Goal: Task Accomplishment & Management: Complete application form

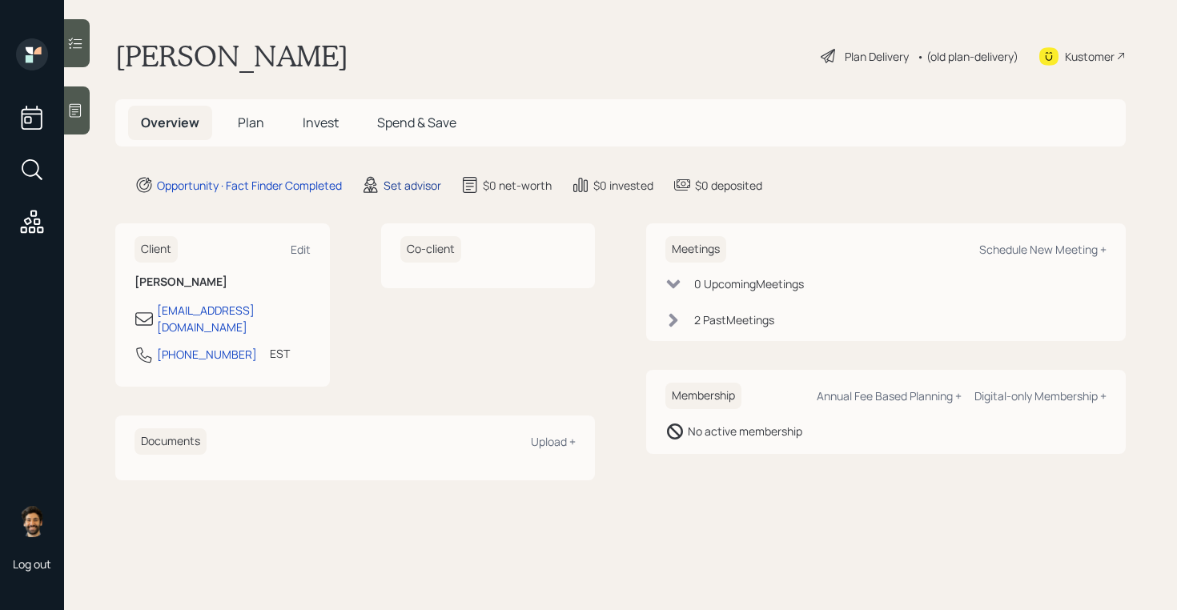
click at [410, 188] on div "Set advisor" at bounding box center [413, 185] width 58 height 17
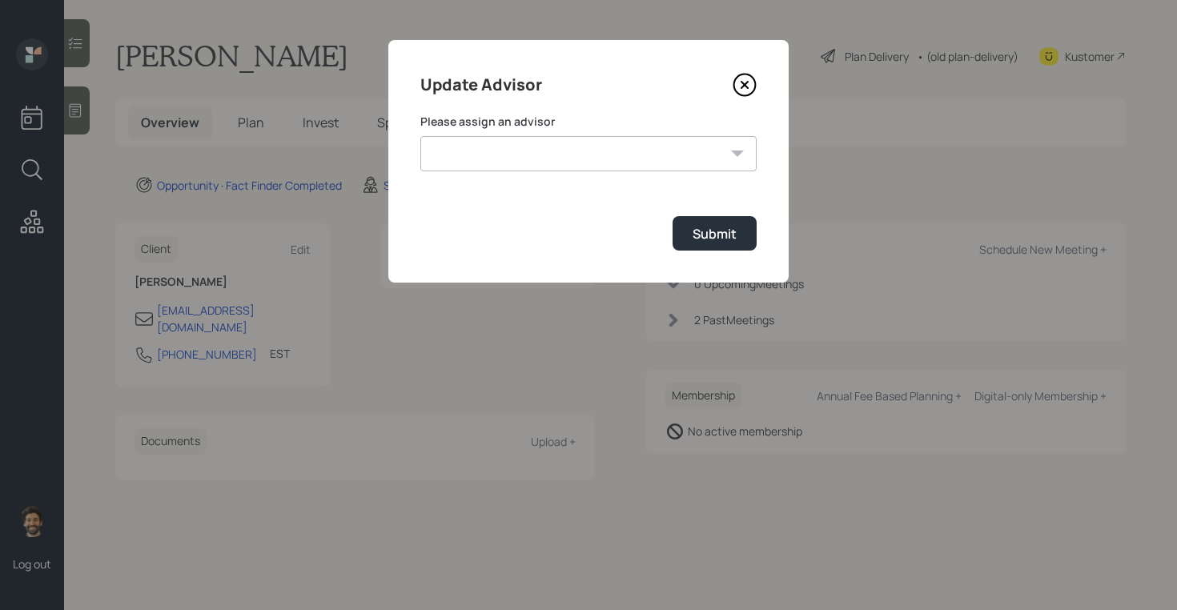
click at [510, 166] on select "[PERSON_NAME] [PERSON_NAME] [PERSON_NAME] [PERSON_NAME] End [PERSON_NAME] [PERS…" at bounding box center [588, 153] width 336 height 35
select select "f14b762f-c7c2-4b89-9227-8fa891345eea"
click at [420, 136] on select "[PERSON_NAME] [PERSON_NAME] [PERSON_NAME] [PERSON_NAME] End [PERSON_NAME] [PERS…" at bounding box center [588, 153] width 336 height 35
click at [697, 234] on div "Submit" at bounding box center [715, 234] width 44 height 18
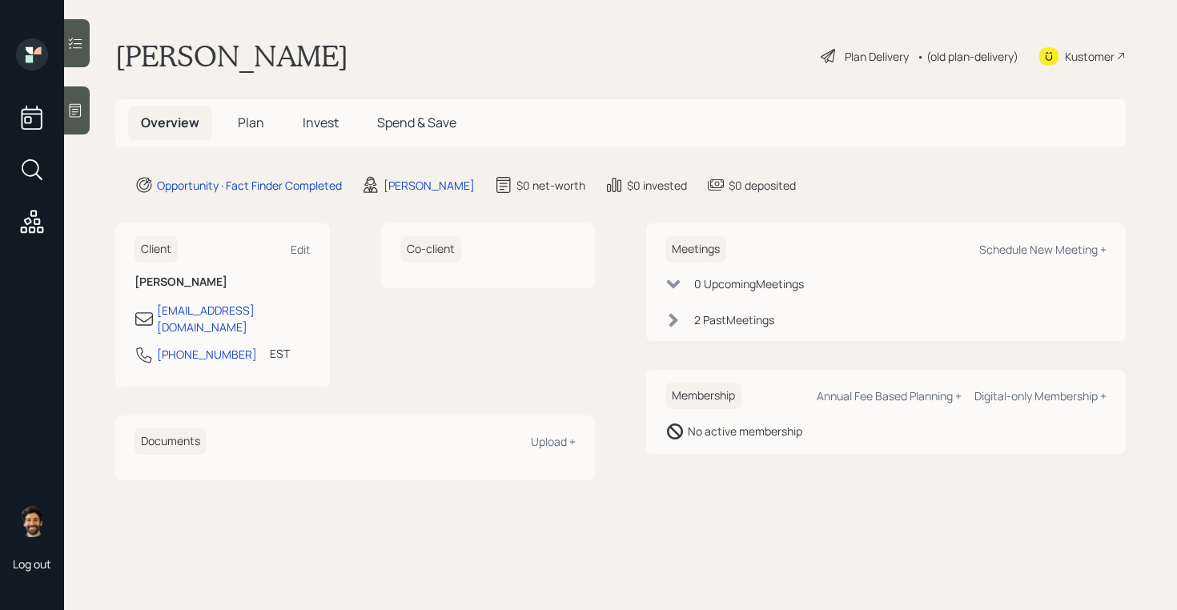
click at [83, 115] on icon at bounding box center [75, 110] width 16 height 16
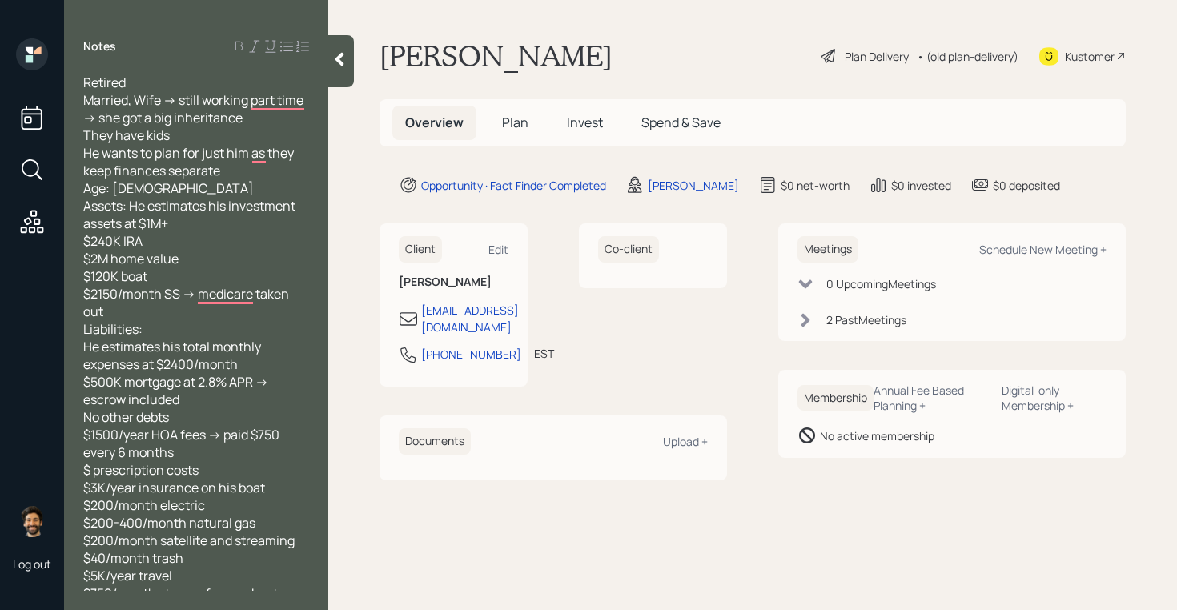
click at [515, 121] on span "Plan" at bounding box center [515, 123] width 26 height 18
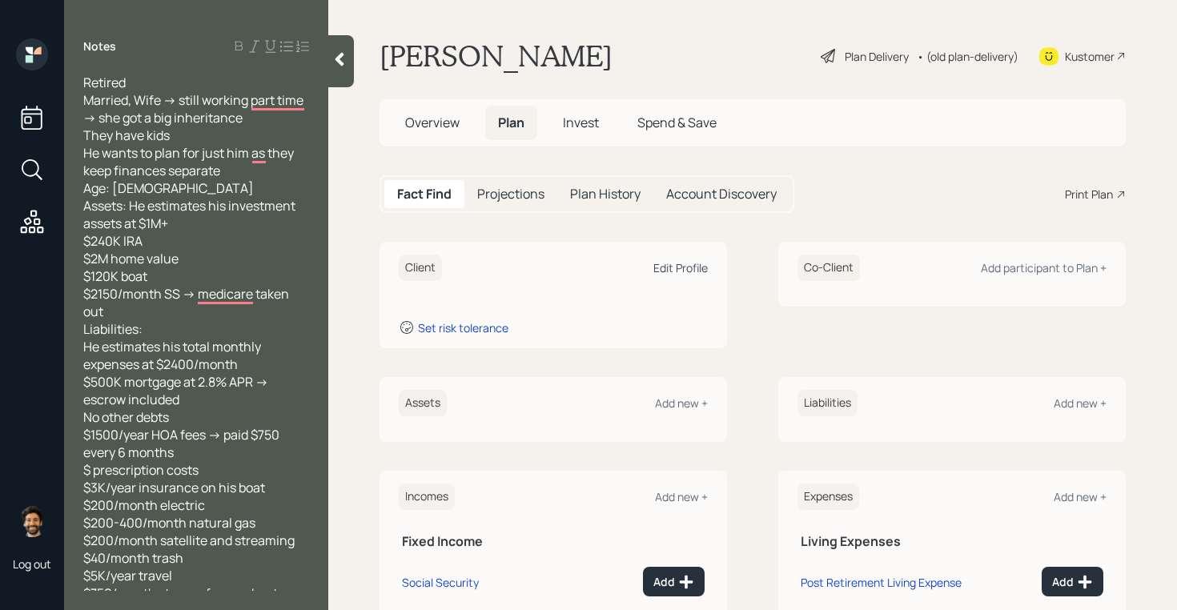
click at [673, 270] on div "Edit Profile" at bounding box center [680, 267] width 54 height 15
click at [645, 283] on div "Client Edit Profile Set risk tolerance" at bounding box center [554, 295] width 348 height 106
click at [337, 70] on div at bounding box center [341, 61] width 26 height 52
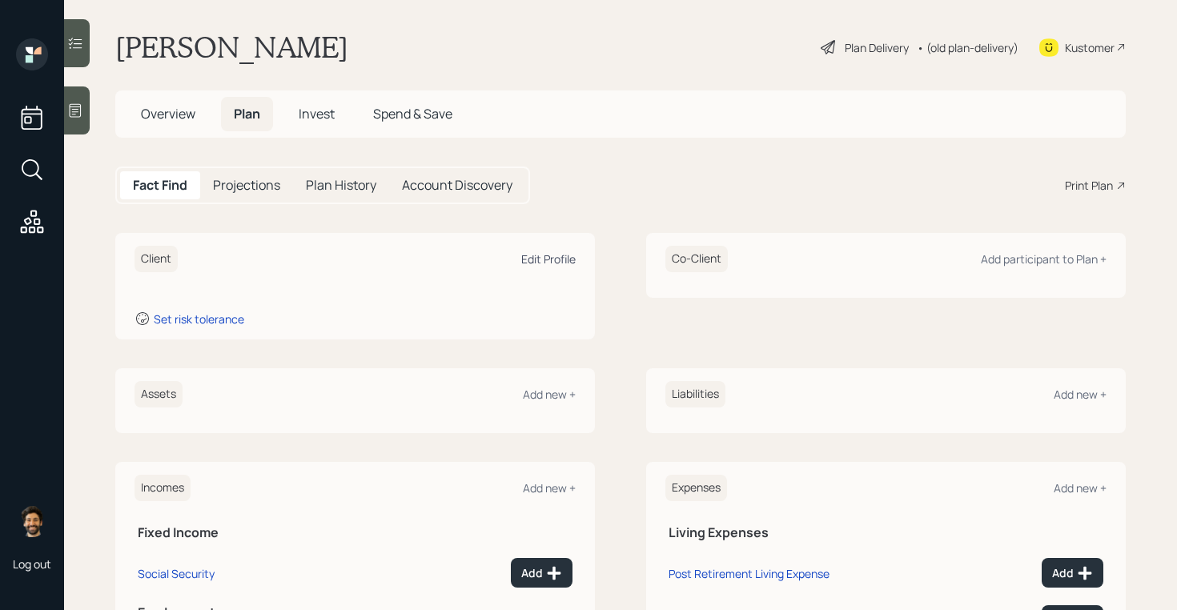
click at [542, 259] on div "Edit Profile" at bounding box center [548, 258] width 54 height 15
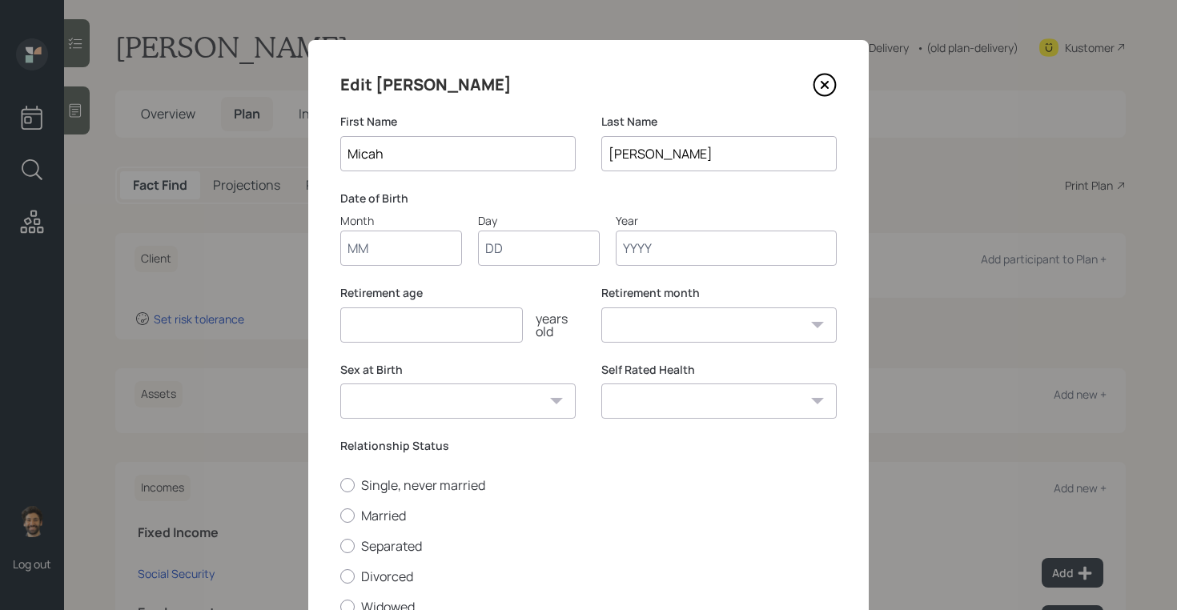
click at [365, 239] on input "Month" at bounding box center [401, 248] width 122 height 35
click at [376, 257] on input "Month" at bounding box center [401, 248] width 122 height 35
type input "10"
type input "08"
type input "1955"
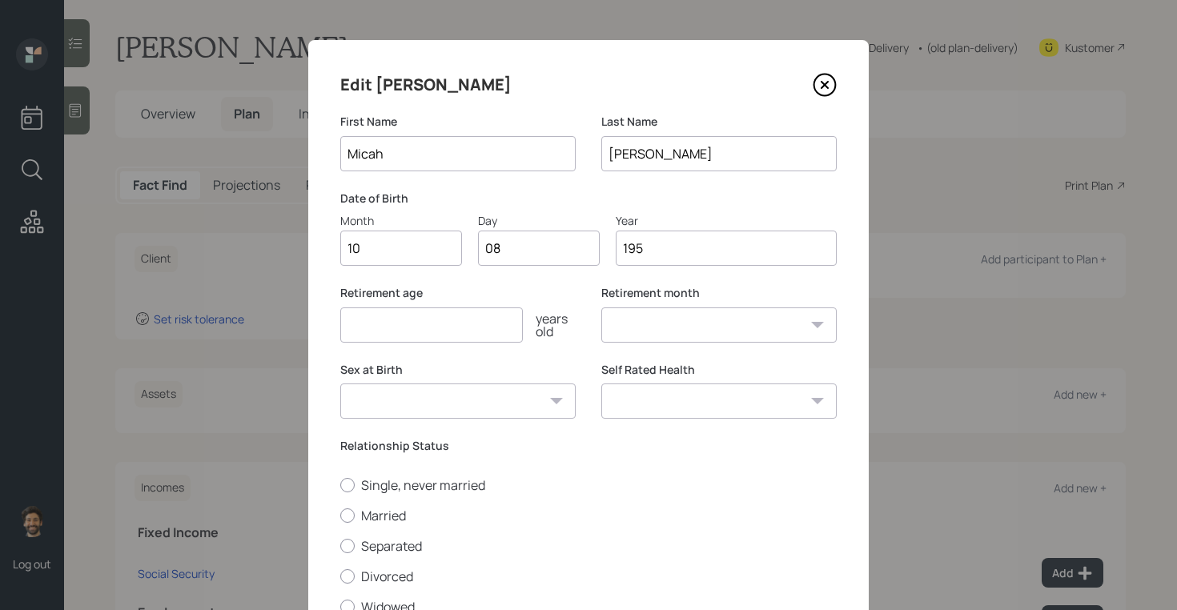
select select "10"
type input "1955"
click at [378, 340] on input "number" at bounding box center [431, 324] width 183 height 35
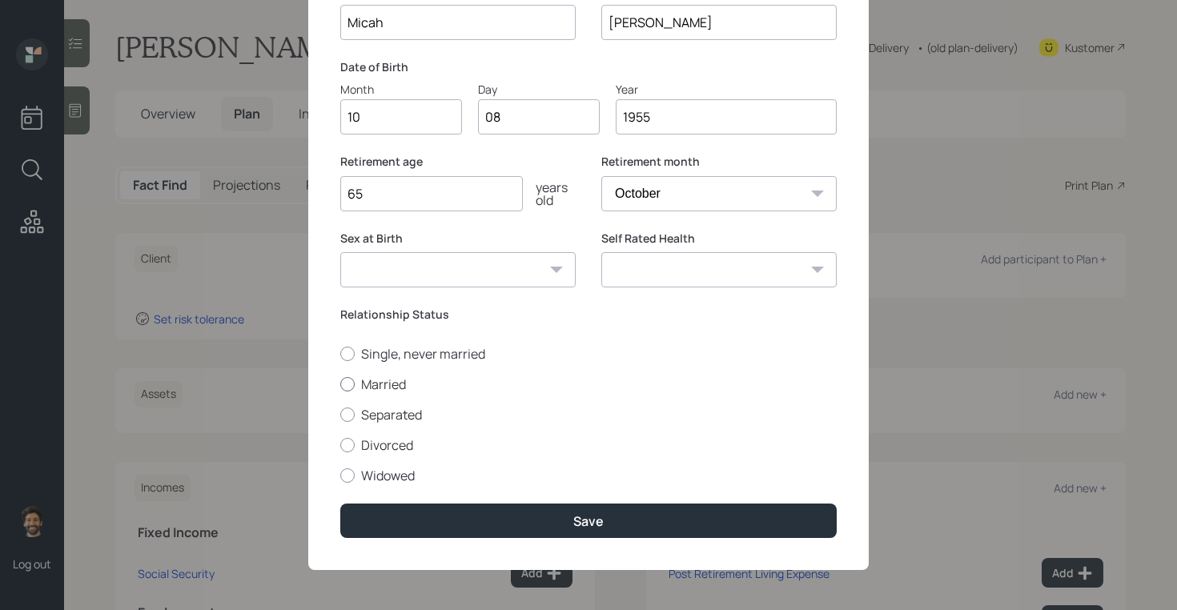
type input "65"
click at [368, 387] on label "Married" at bounding box center [588, 385] width 496 height 18
click at [340, 384] on input "Married" at bounding box center [340, 384] width 1 height 1
radio input "true"
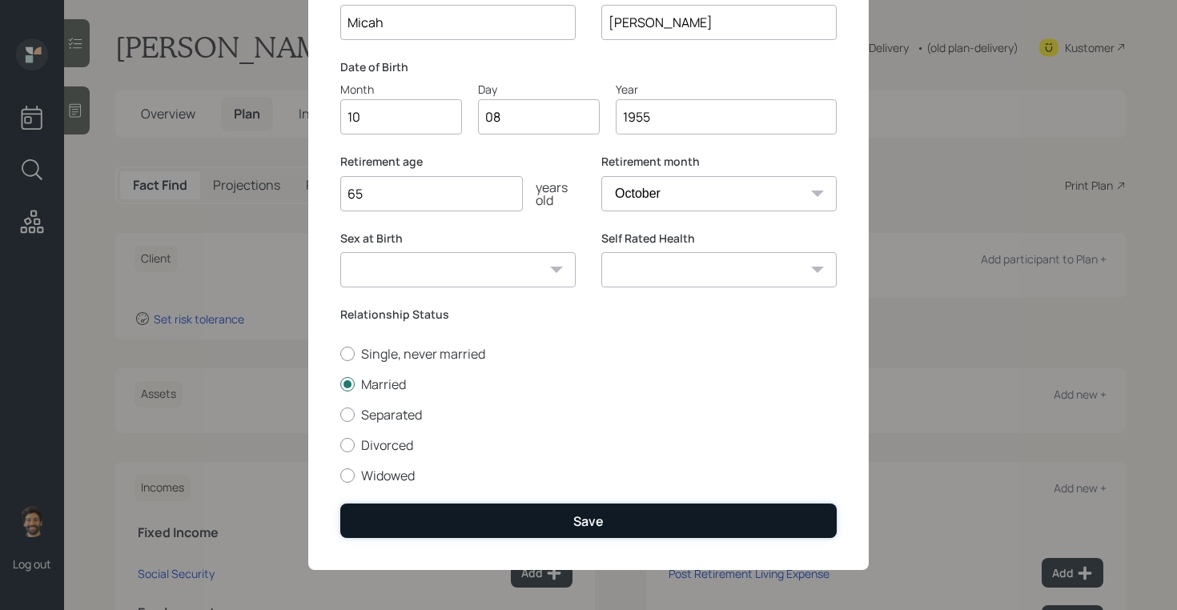
click at [408, 526] on button "Save" at bounding box center [588, 521] width 496 height 34
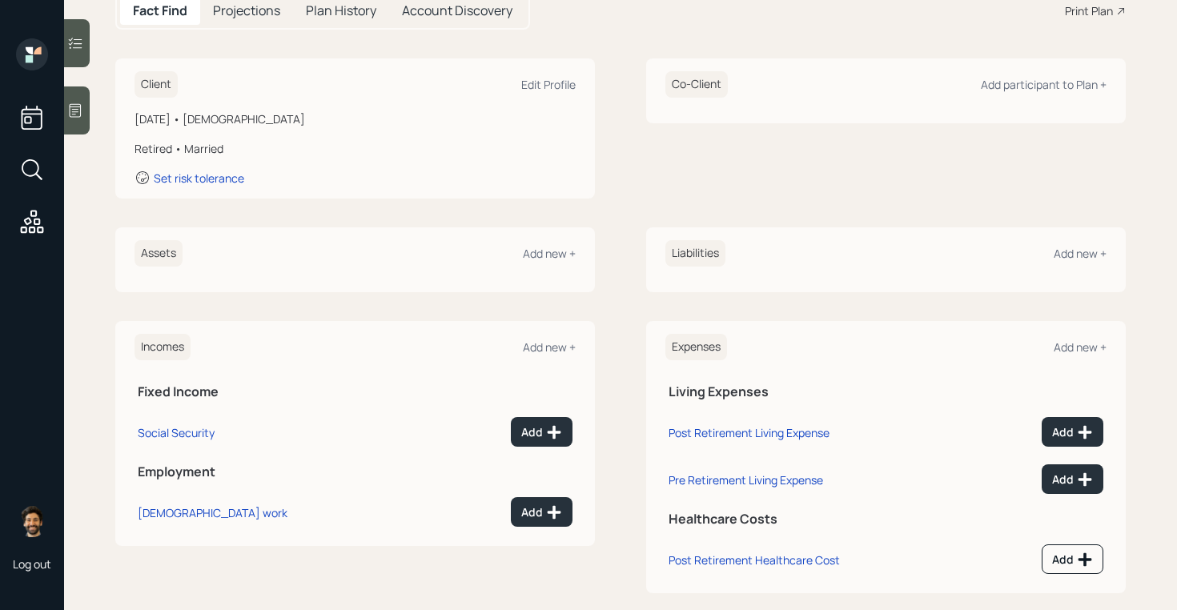
scroll to position [205, 0]
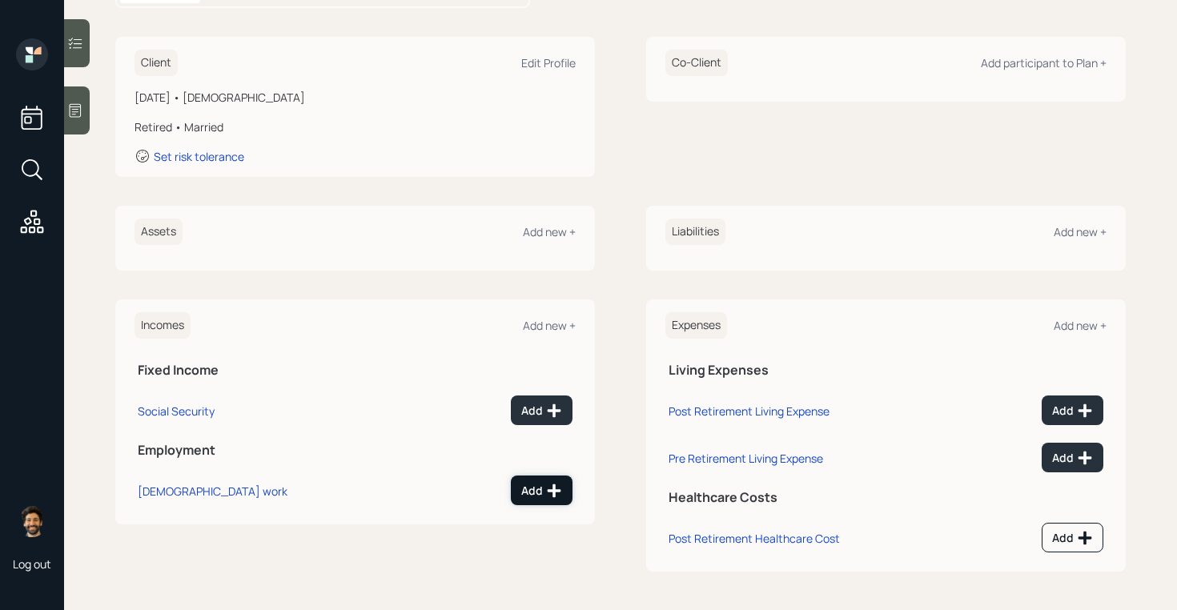
click at [536, 489] on div "Add" at bounding box center [541, 491] width 41 height 16
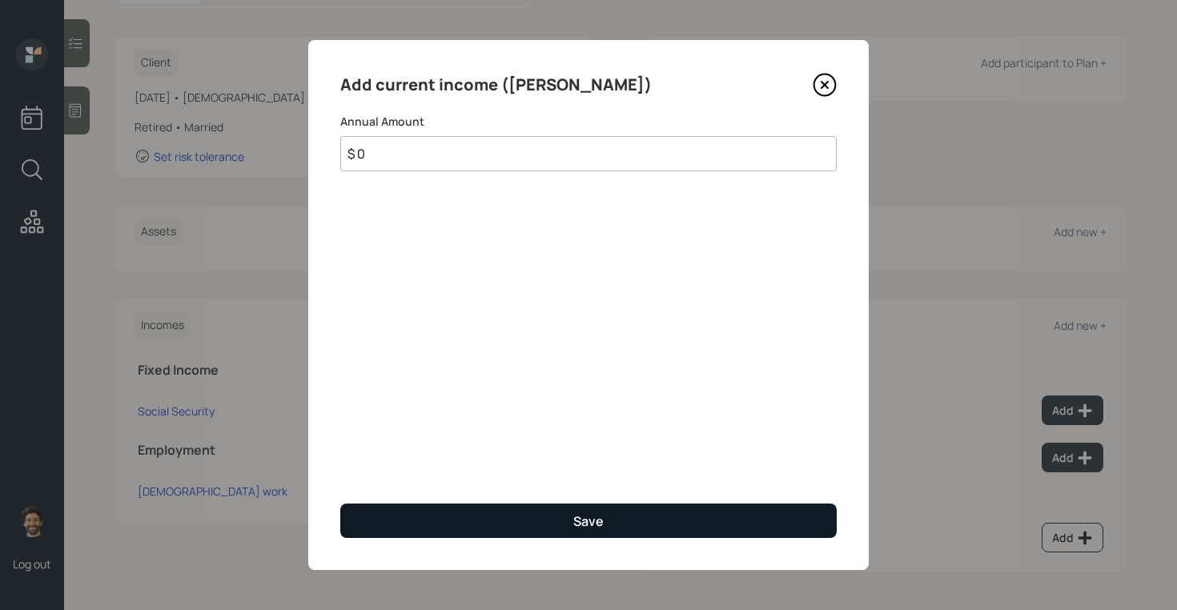
type input "$ 0"
click at [488, 517] on button "Save" at bounding box center [588, 521] width 496 height 34
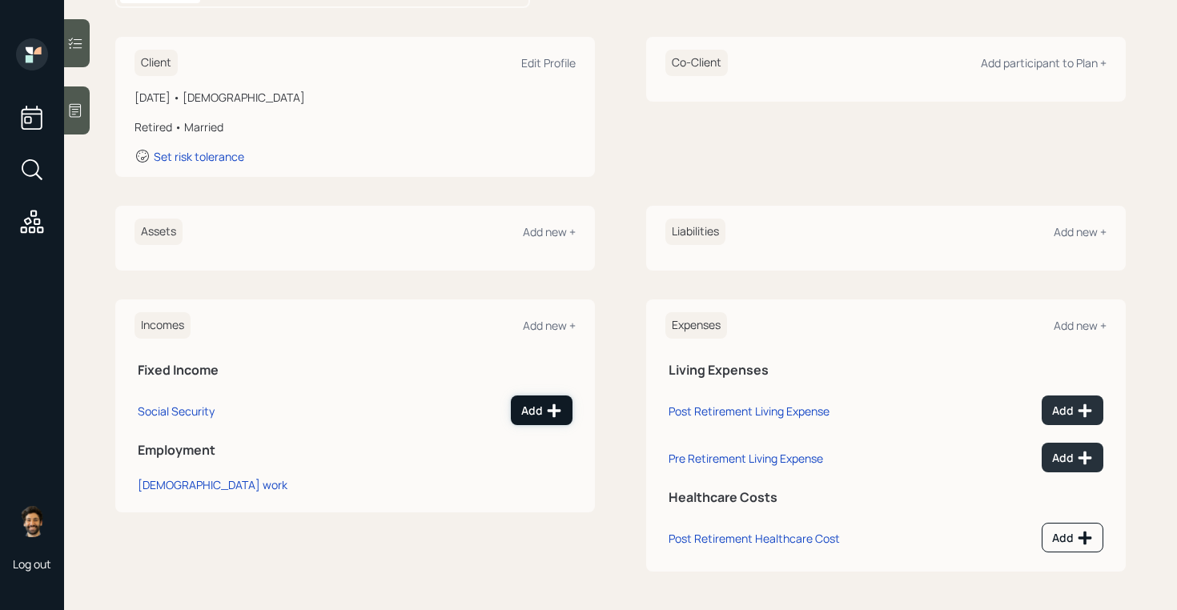
click at [533, 409] on div "Add" at bounding box center [541, 411] width 41 height 16
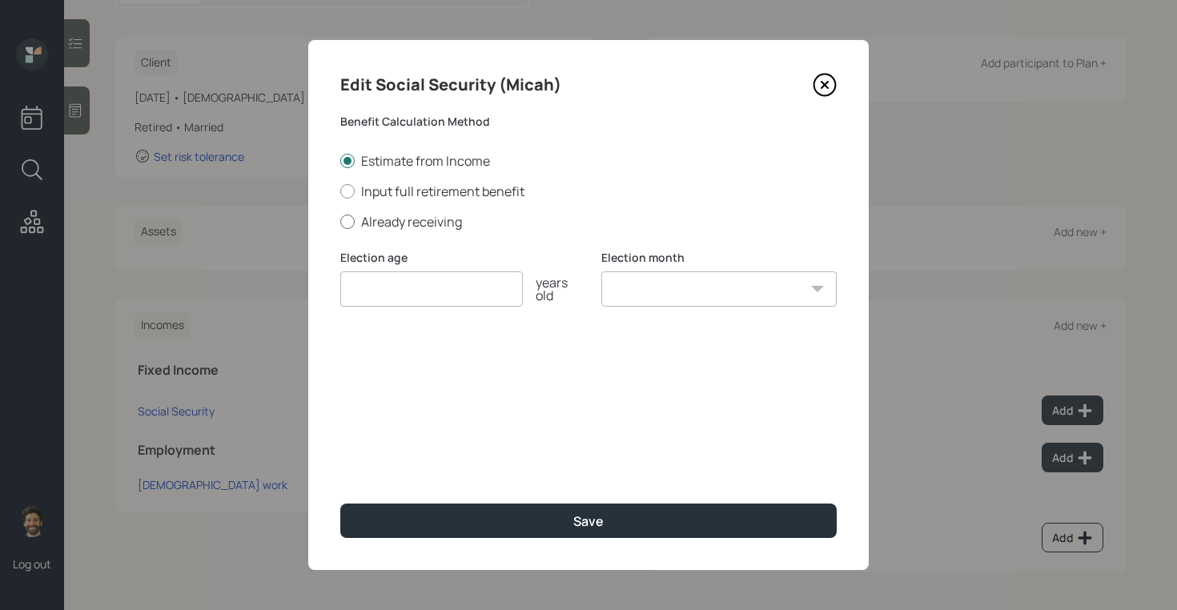
click at [368, 223] on label "Already receiving" at bounding box center [588, 222] width 496 height 18
click at [340, 222] on input "Already receiving" at bounding box center [340, 221] width 1 height 1
radio input "true"
click at [383, 360] on input "$" at bounding box center [588, 365] width 496 height 35
type input "$ 2,150"
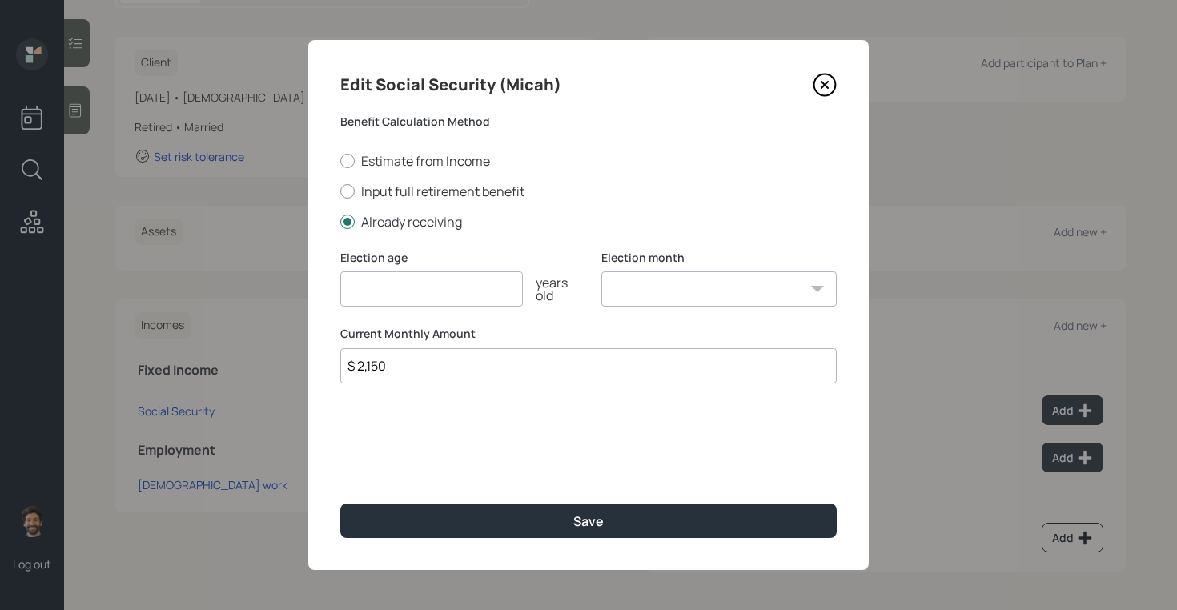
click at [389, 283] on input "number" at bounding box center [431, 288] width 183 height 35
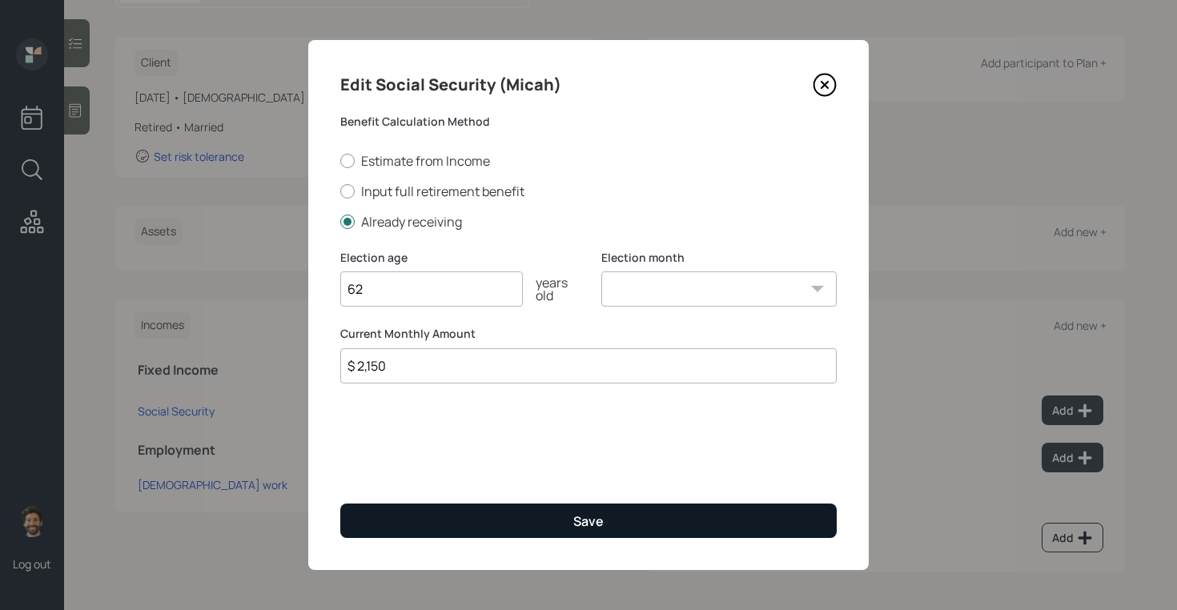
type input "62"
click at [389, 516] on button "Save" at bounding box center [588, 521] width 496 height 34
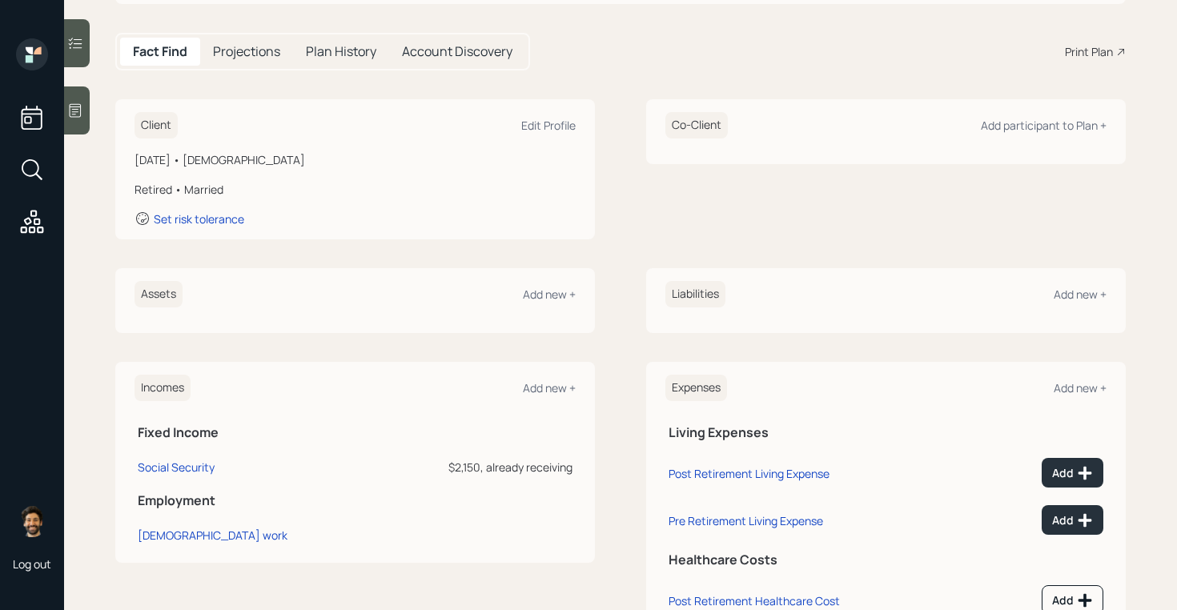
scroll to position [125, 0]
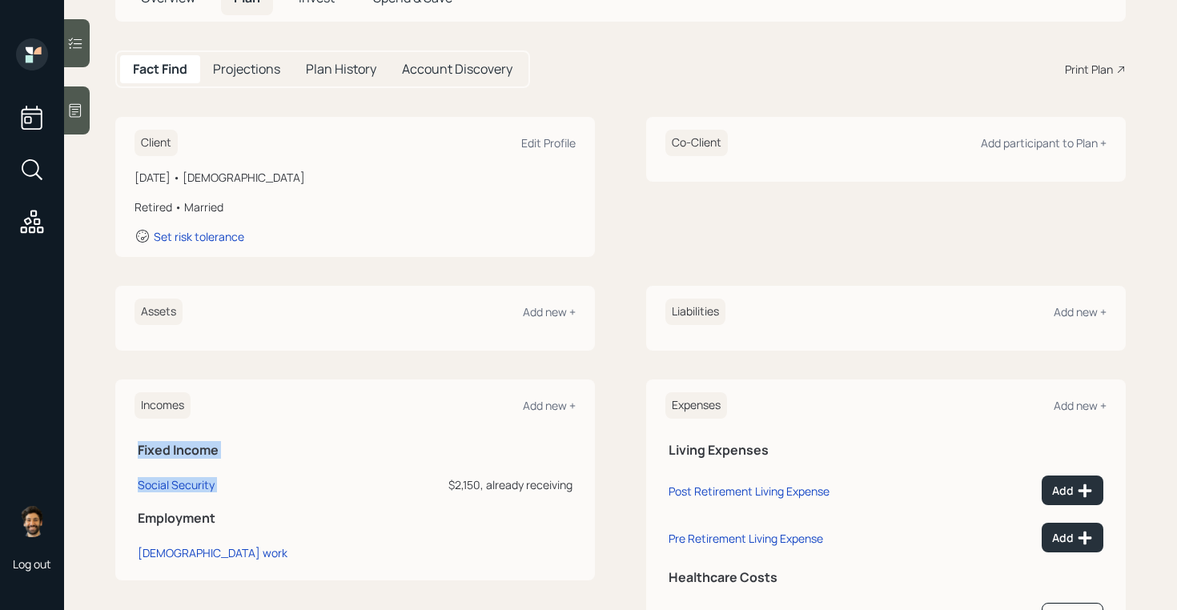
drag, startPoint x: 576, startPoint y: 486, endPoint x: 444, endPoint y: 488, distance: 131.3
click at [444, 488] on div "Incomes Add new + Fixed Income Social Security $2,150, already receiving Employ…" at bounding box center [355, 480] width 480 height 201
click at [444, 488] on div "$2,150, already receiving" at bounding box center [475, 484] width 195 height 17
click at [464, 488] on div "$2,150, already receiving" at bounding box center [475, 484] width 195 height 17
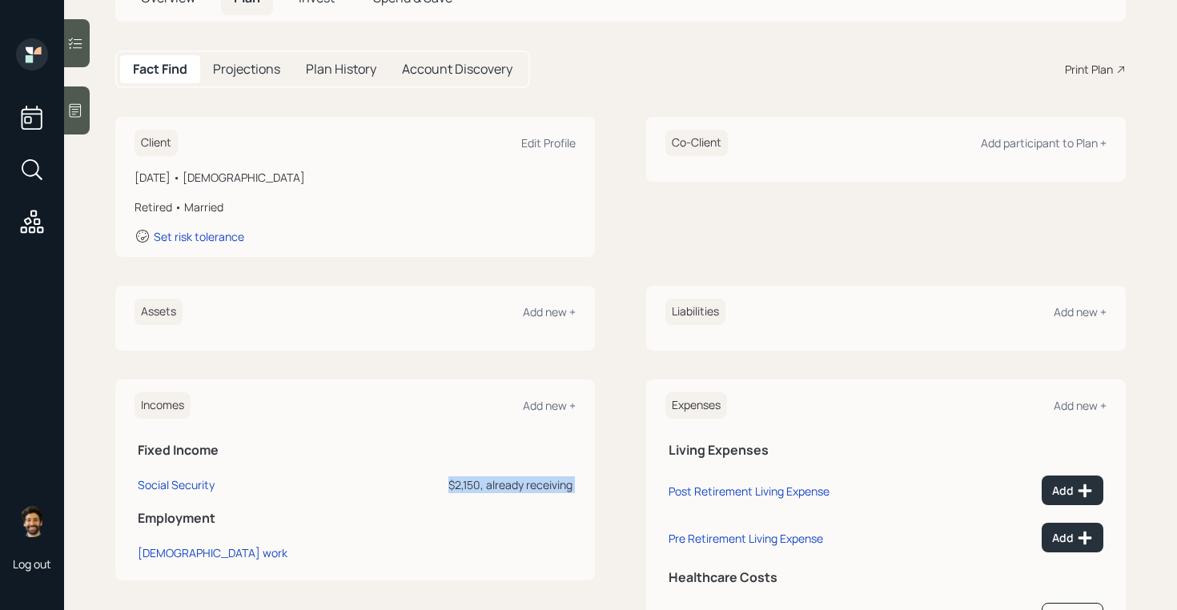
click at [464, 488] on div "$2,150, already receiving" at bounding box center [475, 484] width 195 height 17
click at [544, 310] on div "Add new +" at bounding box center [549, 311] width 53 height 15
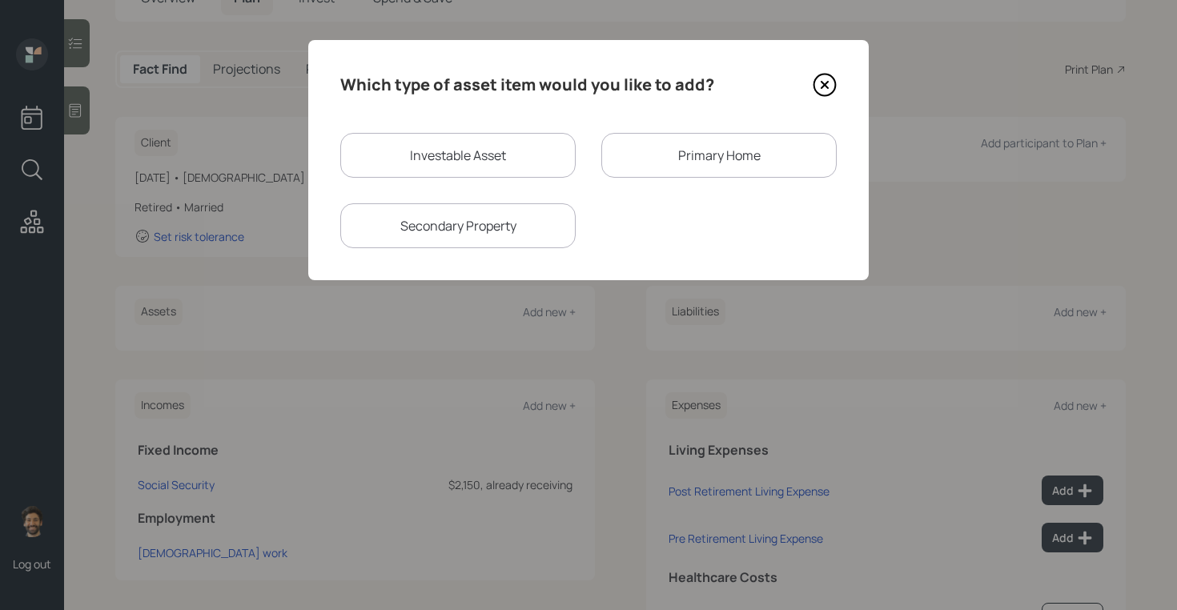
click at [478, 161] on div "Investable Asset" at bounding box center [457, 155] width 235 height 45
select select "taxable"
select select "balanced"
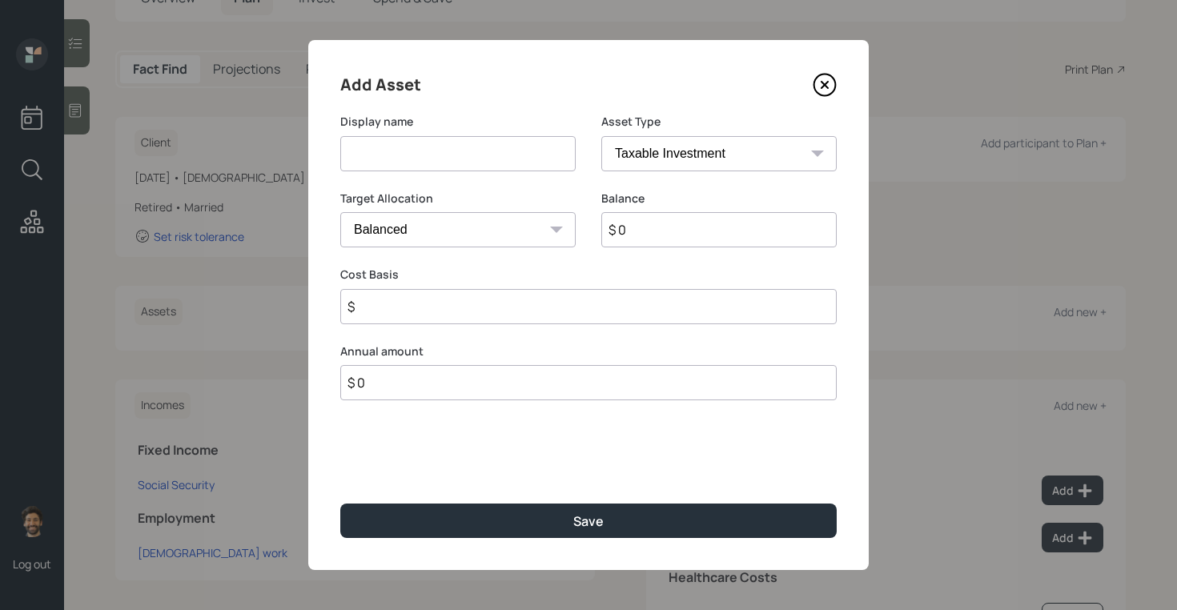
click at [667, 153] on select "SEP [PERSON_NAME] IRA 401(k) [PERSON_NAME] 401(k) 403(b) [PERSON_NAME] 403(b) 4…" at bounding box center [718, 153] width 235 height 35
select select "ira"
click at [601, 136] on select "SEP [PERSON_NAME] IRA 401(k) [PERSON_NAME] 401(k) 403(b) [PERSON_NAME] 403(b) 4…" at bounding box center [718, 153] width 235 height 35
type input "$"
click at [416, 164] on input at bounding box center [457, 153] width 235 height 35
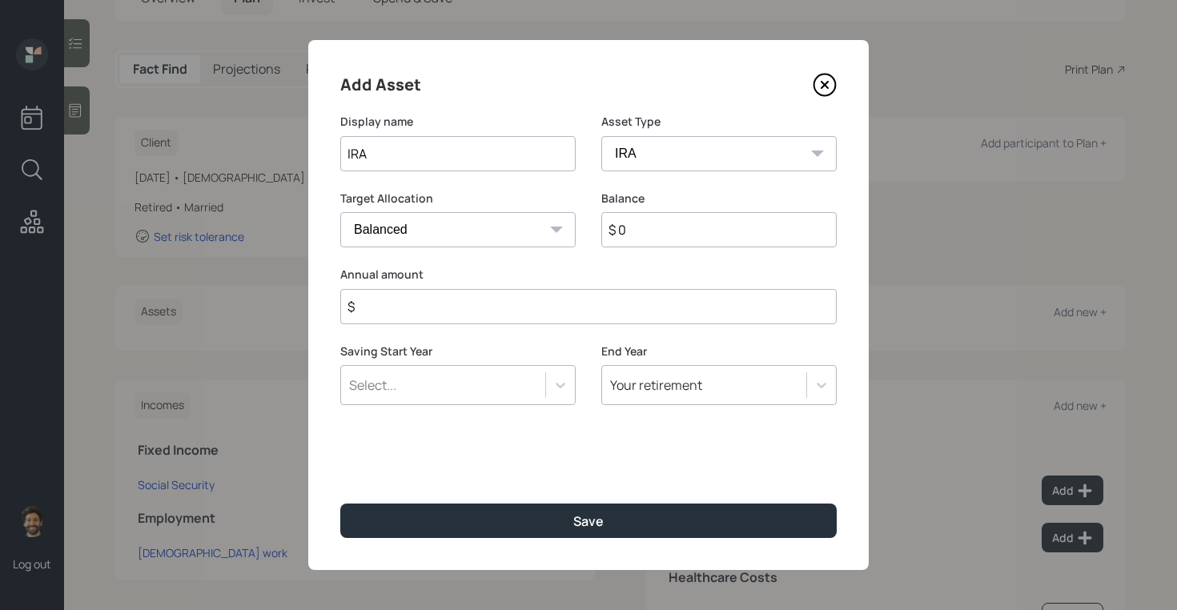
type input "IRA"
click at [638, 235] on input "$ 0" at bounding box center [718, 229] width 235 height 35
type input "$ 240,000"
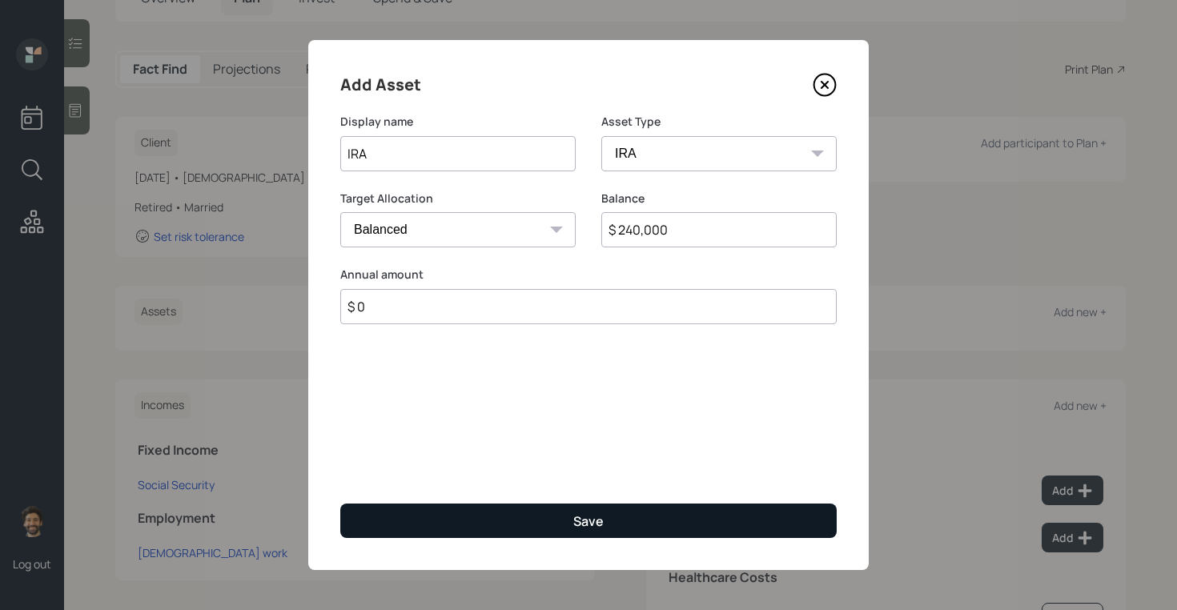
type input "$ 0"
click at [544, 516] on button "Save" at bounding box center [588, 521] width 496 height 34
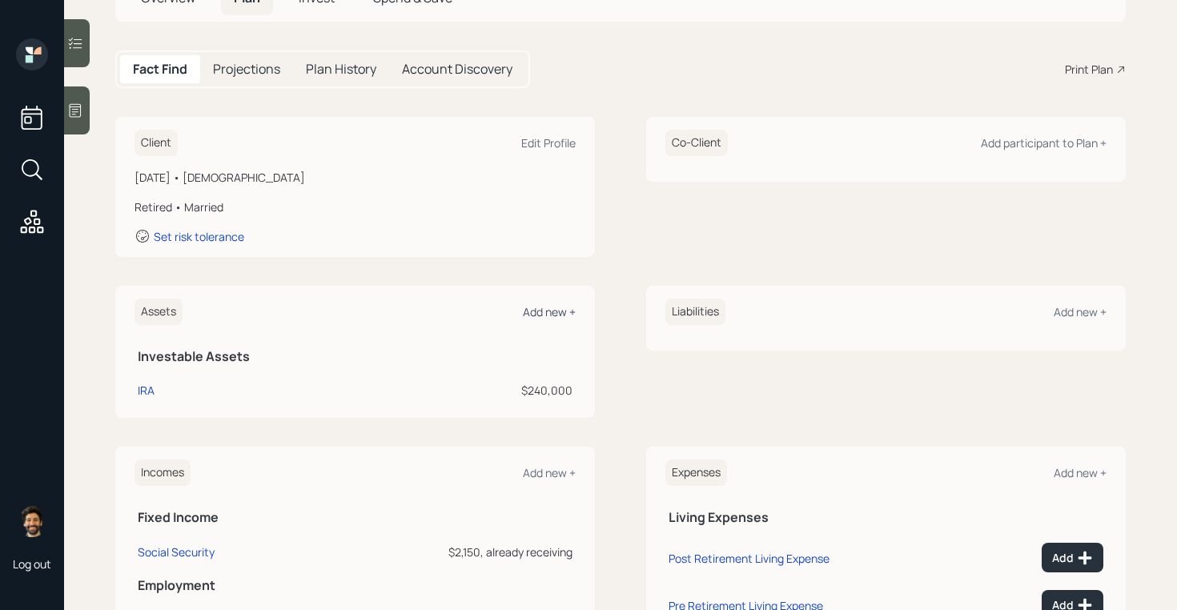
click at [540, 311] on div "Add new +" at bounding box center [549, 311] width 53 height 15
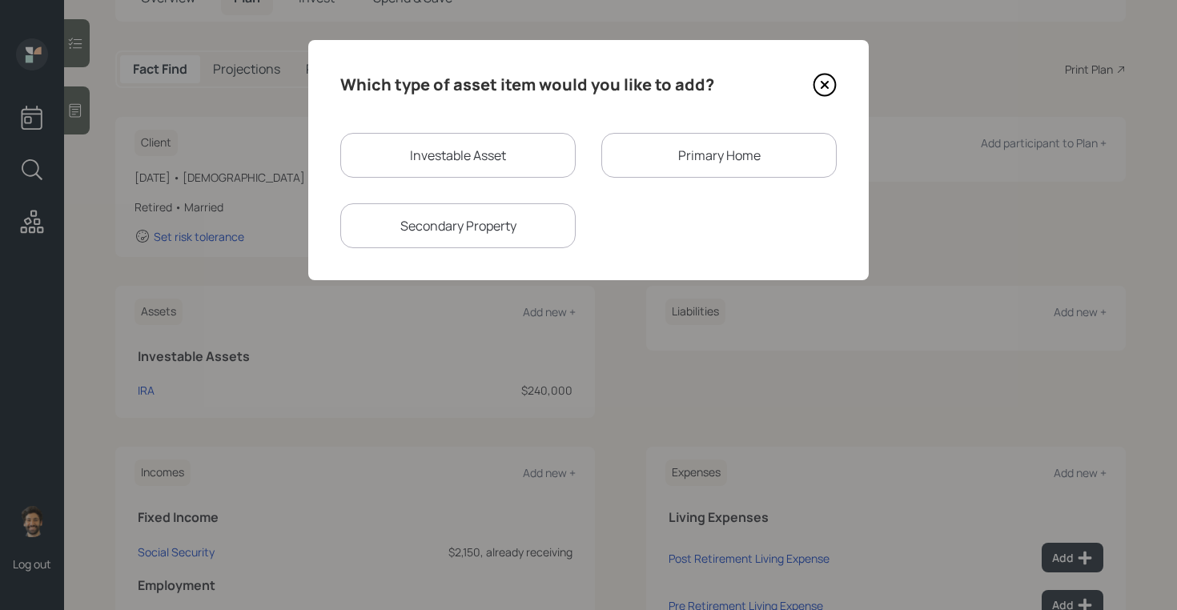
click at [450, 154] on div "Investable Asset" at bounding box center [457, 155] width 235 height 45
select select "taxable"
select select "balanced"
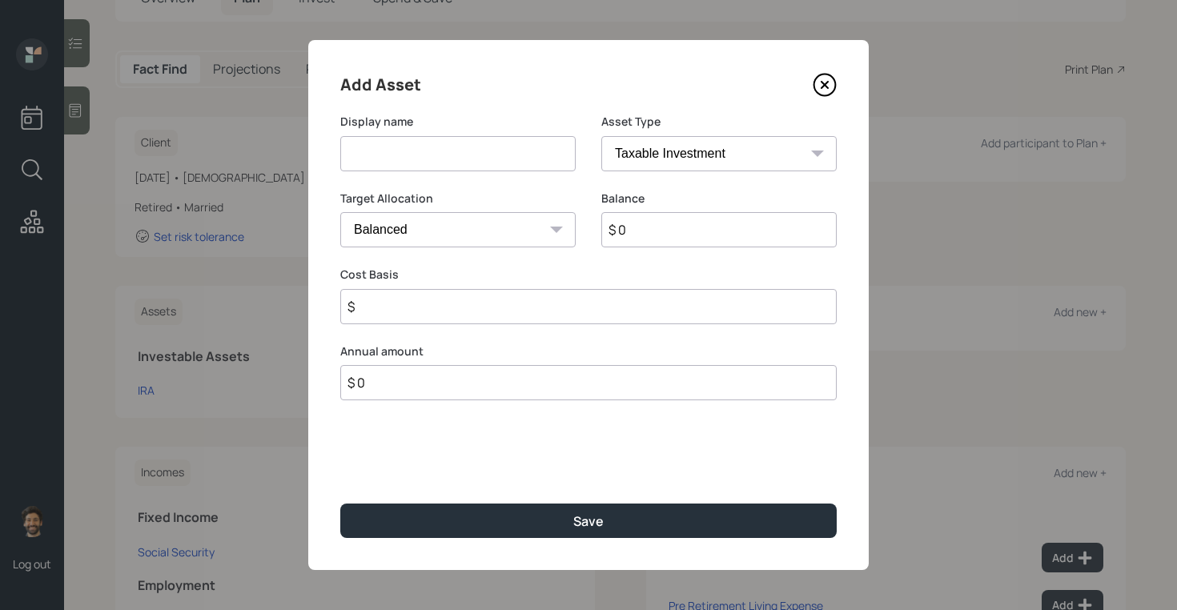
click at [657, 149] on select "SEP [PERSON_NAME] IRA 401(k) [PERSON_NAME] 401(k) 403(b) [PERSON_NAME] 403(b) 4…" at bounding box center [718, 153] width 235 height 35
click at [601, 136] on select "SEP [PERSON_NAME] IRA 401(k) [PERSON_NAME] 401(k) 403(b) [PERSON_NAME] 403(b) 4…" at bounding box center [718, 153] width 235 height 35
click at [454, 159] on input at bounding box center [457, 153] width 235 height 35
click at [689, 165] on select "SEP [PERSON_NAME] IRA 401(k) [PERSON_NAME] 401(k) 403(b) [PERSON_NAME] 403(b) 4…" at bounding box center [718, 153] width 235 height 35
select select "taxable"
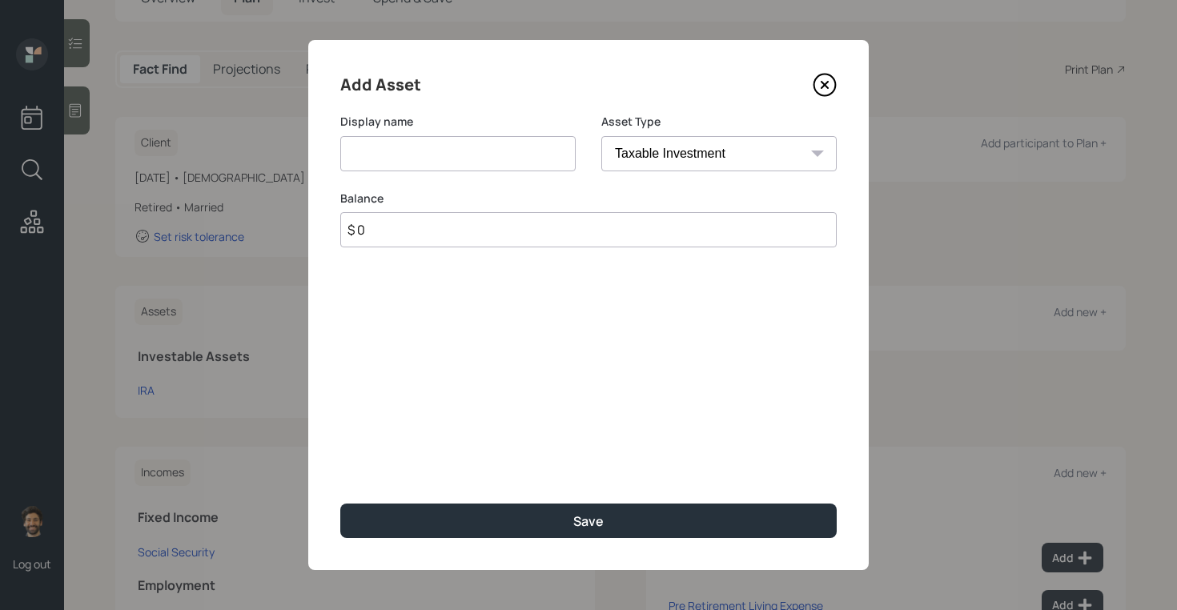
click at [601, 136] on select "SEP [PERSON_NAME] IRA 401(k) [PERSON_NAME] 401(k) 403(b) [PERSON_NAME] 403(b) 4…" at bounding box center [718, 153] width 235 height 35
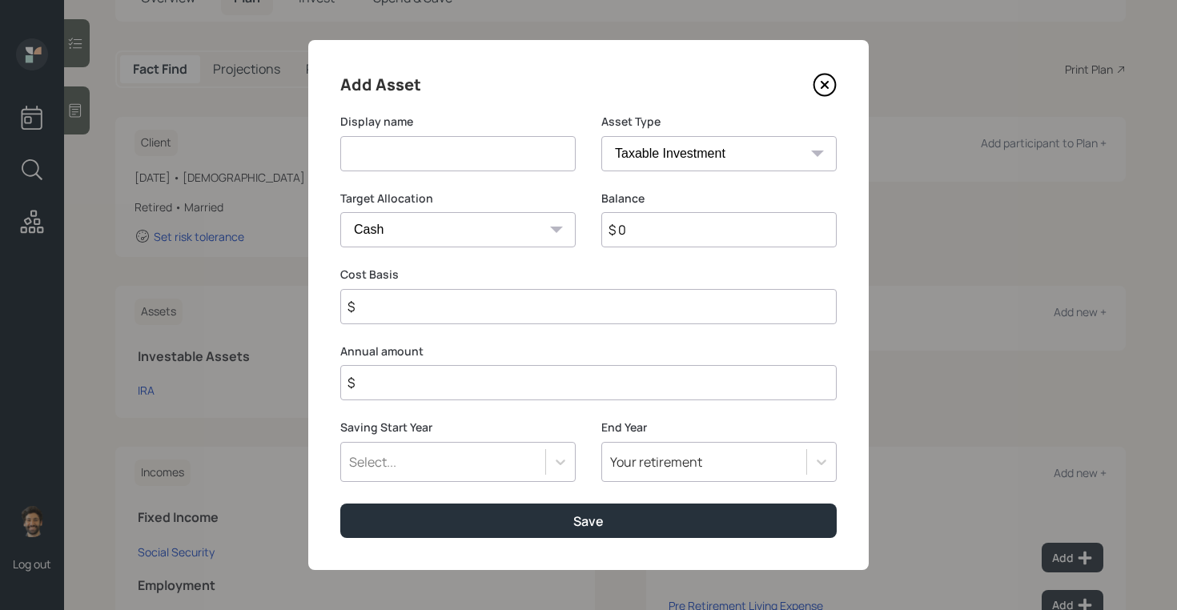
click at [391, 160] on input at bounding box center [457, 153] width 235 height 35
click at [392, 148] on input "Bonds ? Annuities" at bounding box center [457, 153] width 235 height 35
click at [683, 235] on input "$ 0" at bounding box center [718, 229] width 235 height 35
click at [504, 151] on input "Bonds / Annuities" at bounding box center [457, 153] width 235 height 35
click at [458, 157] on input "Bonds / Annuities 9Fixed)" at bounding box center [457, 153] width 235 height 35
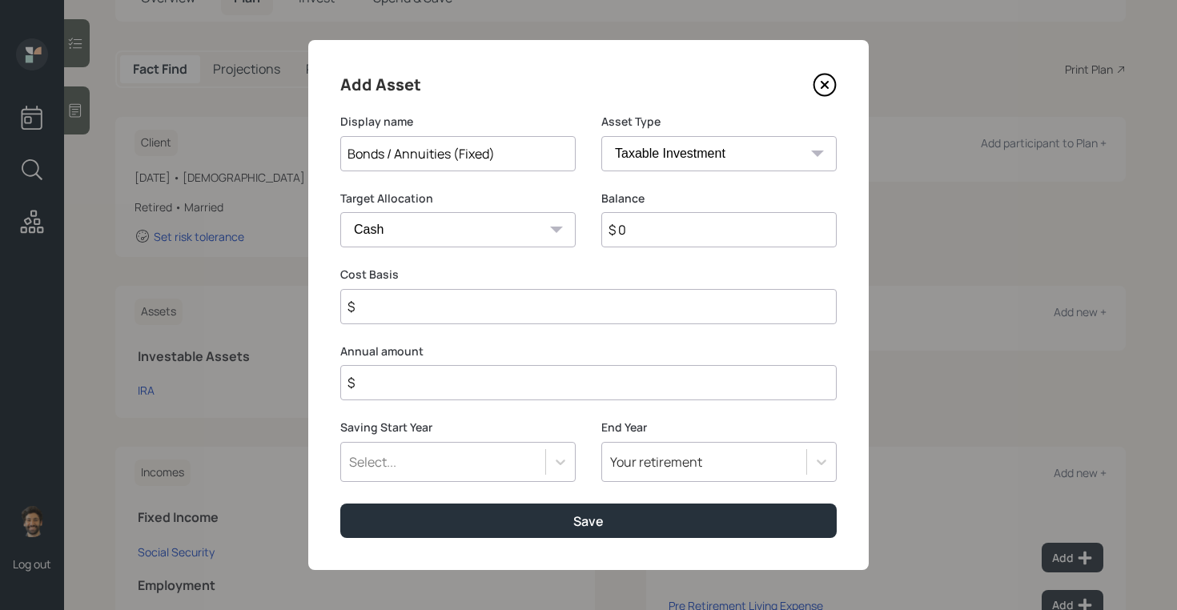
type input "Bonds / Annuities (Fixed)"
click at [659, 231] on input "$ 0" at bounding box center [718, 229] width 235 height 35
type input "$"
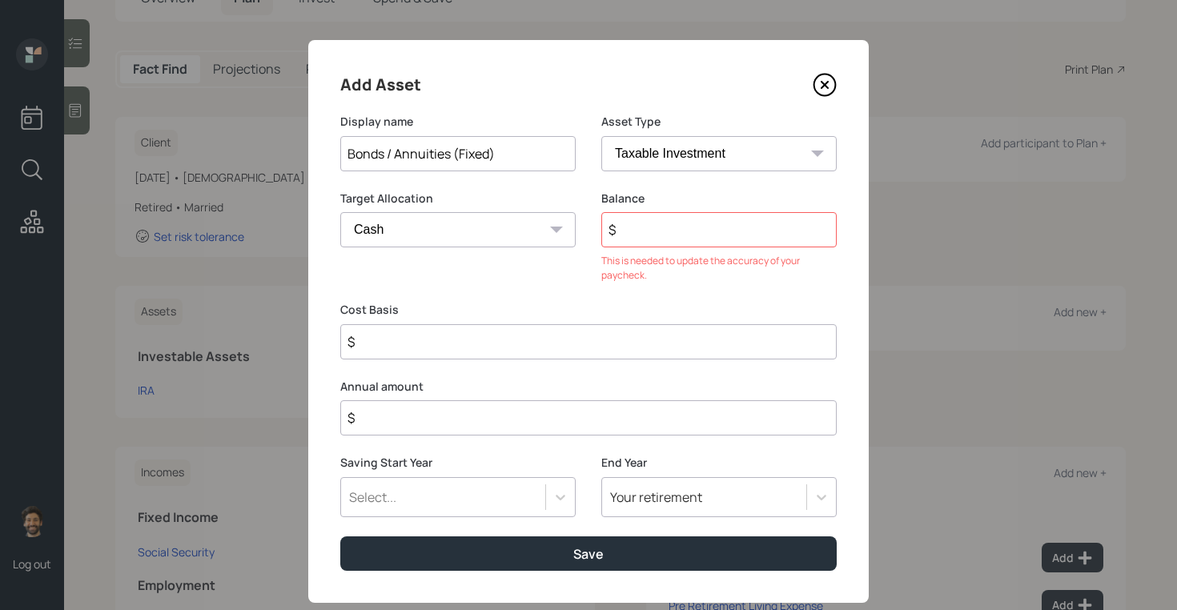
type input "$ 1"
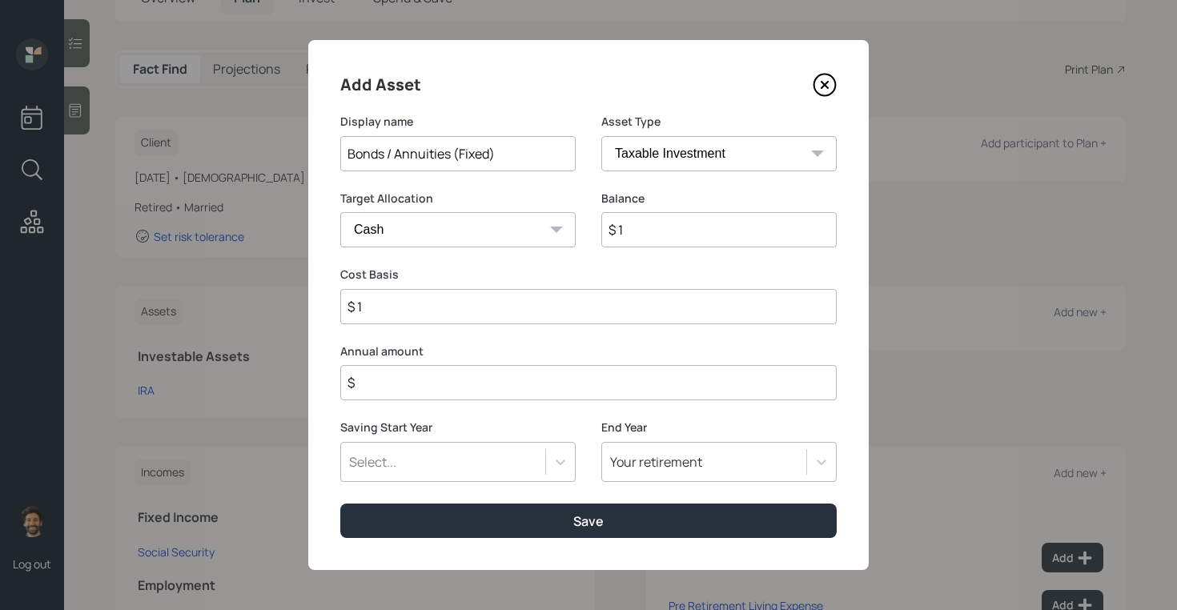
type input "$ 14"
type input "$ 140"
type input "$ 1,400"
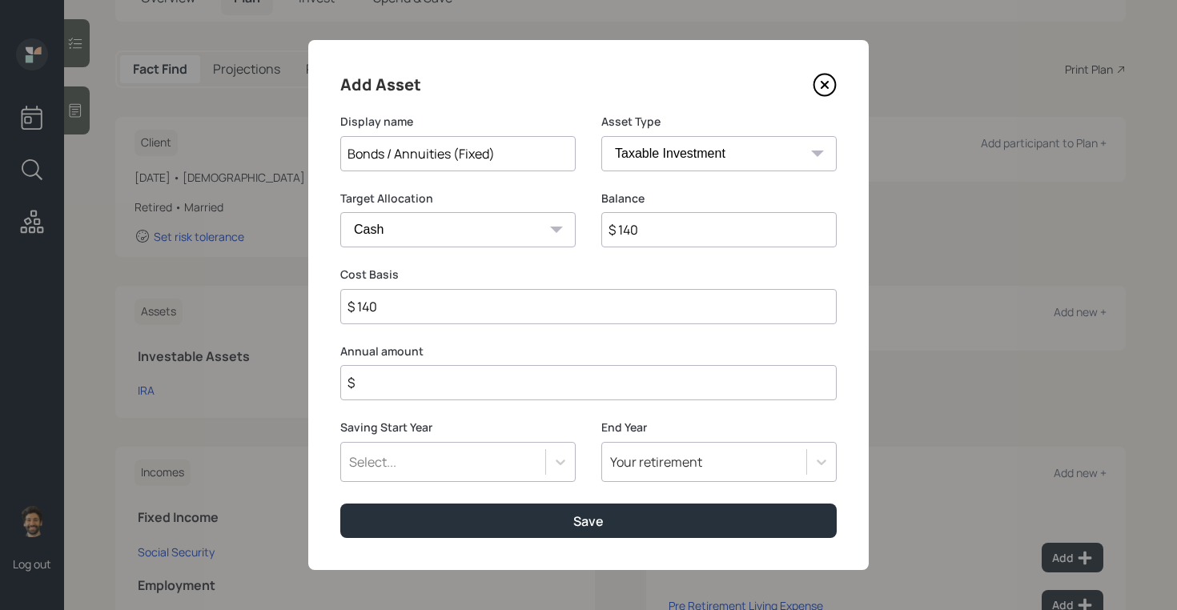
type input "$ 1,400"
type input "$ 14,000"
type input "$ 140,000"
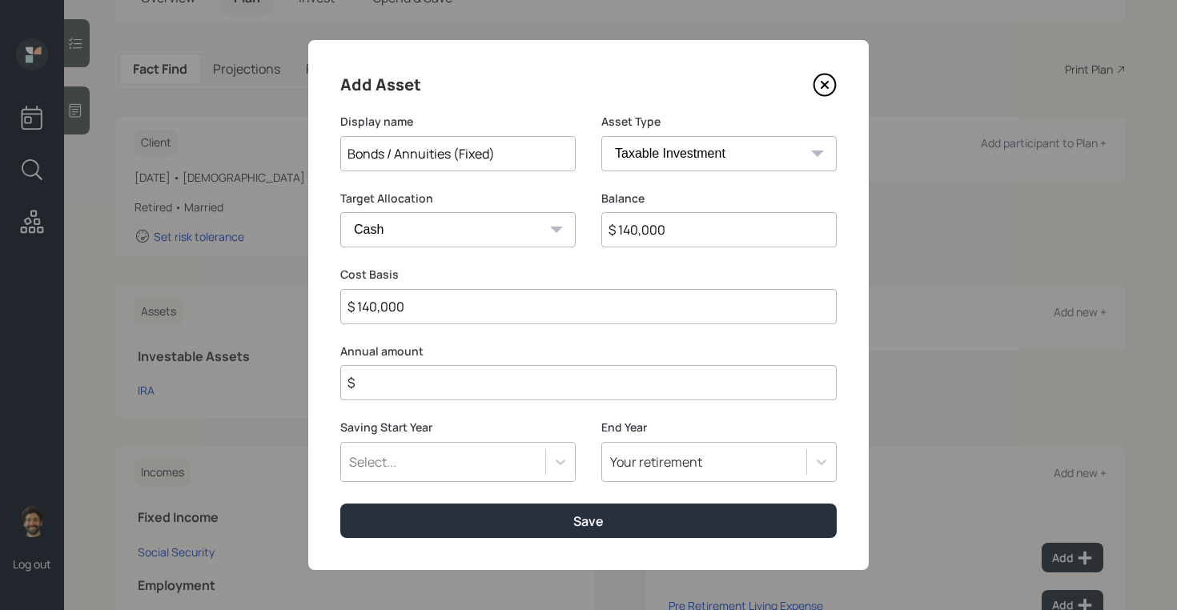
type input "$ 1,400,000"
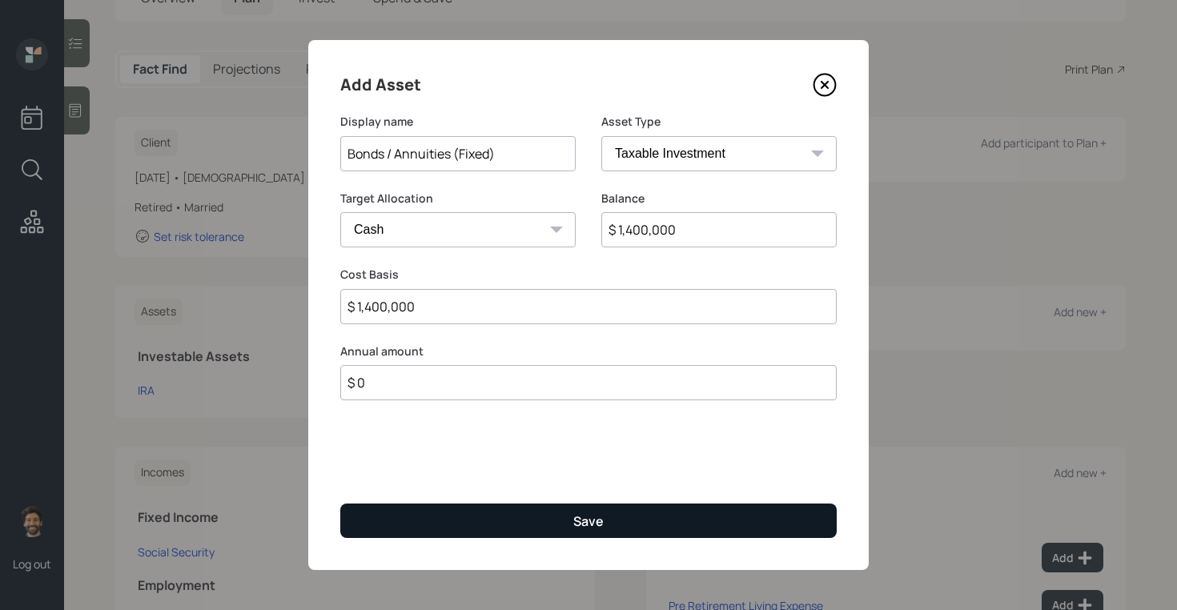
type input "$ 0"
click at [457, 512] on button "Save" at bounding box center [588, 521] width 496 height 34
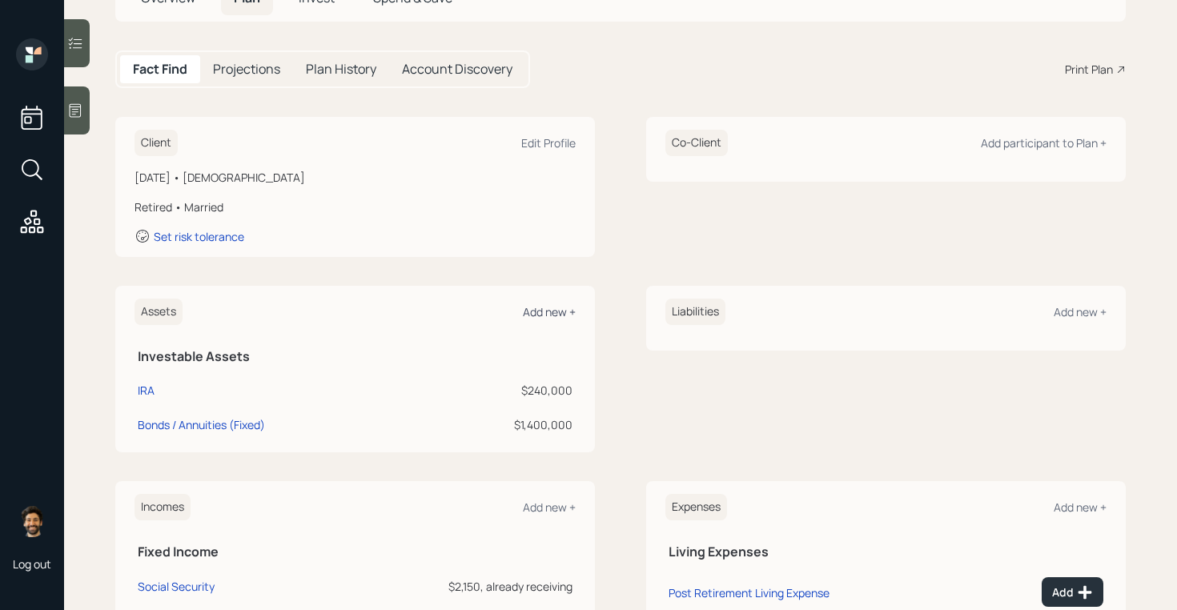
click at [551, 319] on div "Add new +" at bounding box center [549, 311] width 53 height 15
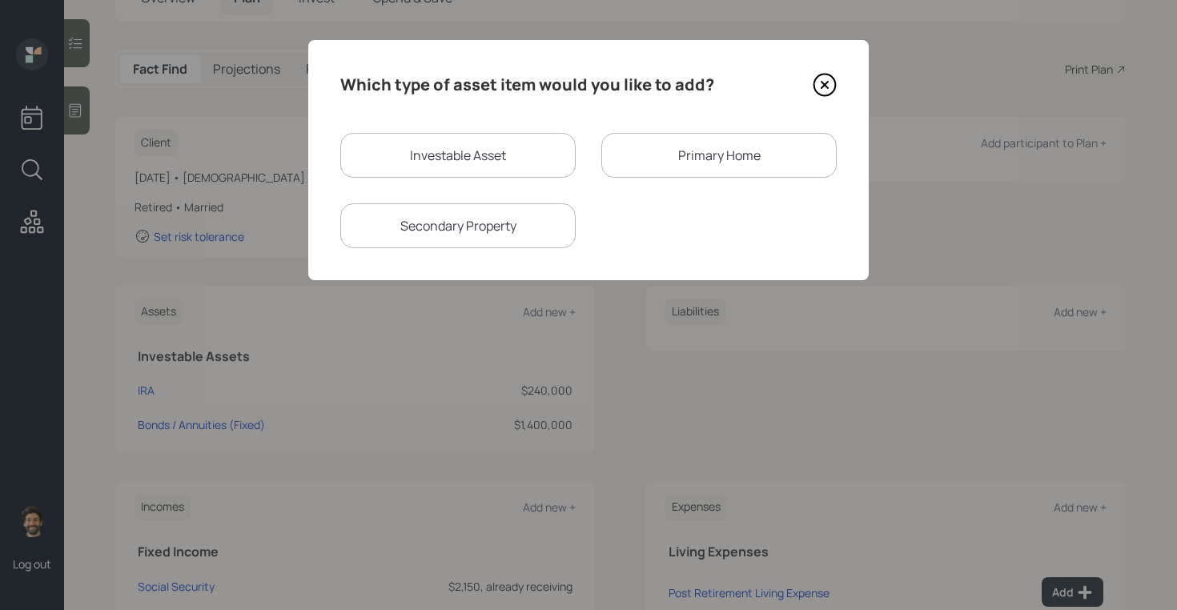
click at [479, 151] on div "Investable Asset" at bounding box center [457, 155] width 235 height 45
select select "taxable"
select select "balanced"
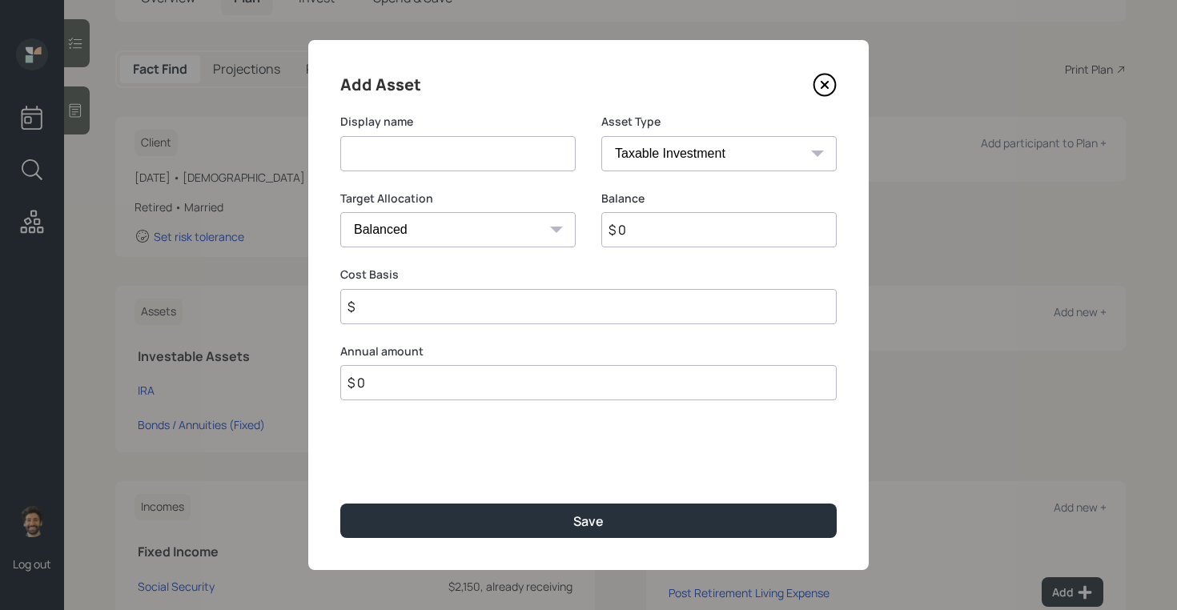
click at [405, 159] on input at bounding box center [457, 153] width 235 height 35
type input "Liquid"
click at [656, 239] on input "$ 0" at bounding box center [718, 229] width 235 height 35
type input "$ 100,000"
click at [638, 160] on select "SEP [PERSON_NAME] IRA 401(k) [PERSON_NAME] 401(k) 403(b) [PERSON_NAME] 403(b) 4…" at bounding box center [718, 153] width 235 height 35
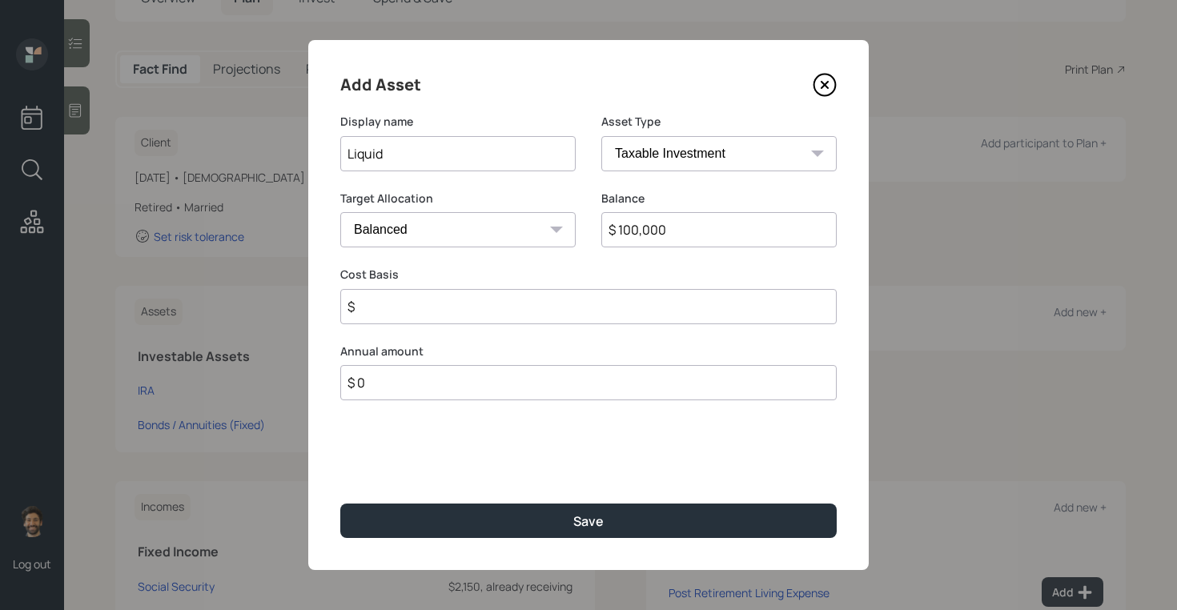
select select "emergency_fund"
click at [601, 136] on select "SEP [PERSON_NAME] IRA 401(k) [PERSON_NAME] 401(k) 403(b) [PERSON_NAME] 403(b) 4…" at bounding box center [718, 153] width 235 height 35
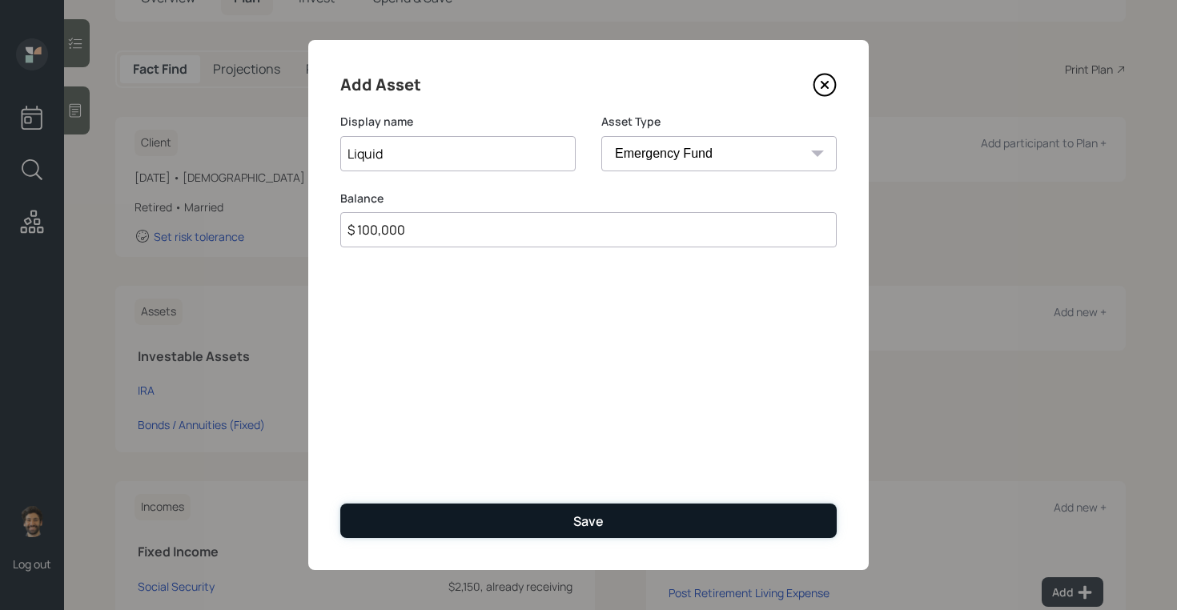
click at [410, 507] on button "Save" at bounding box center [588, 521] width 496 height 34
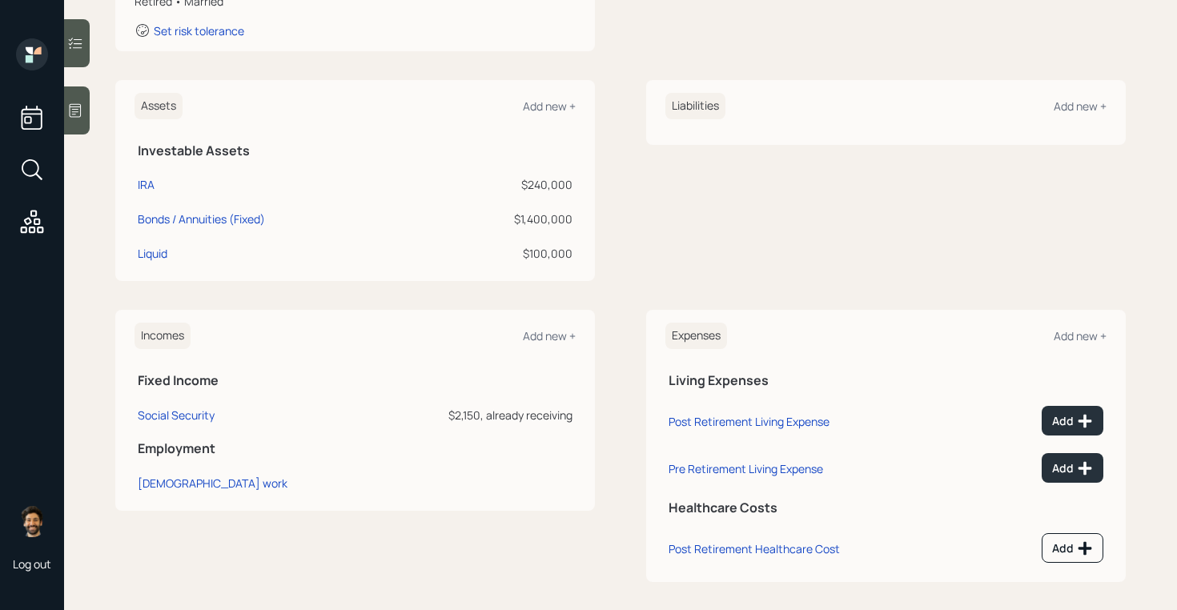
scroll to position [341, 0]
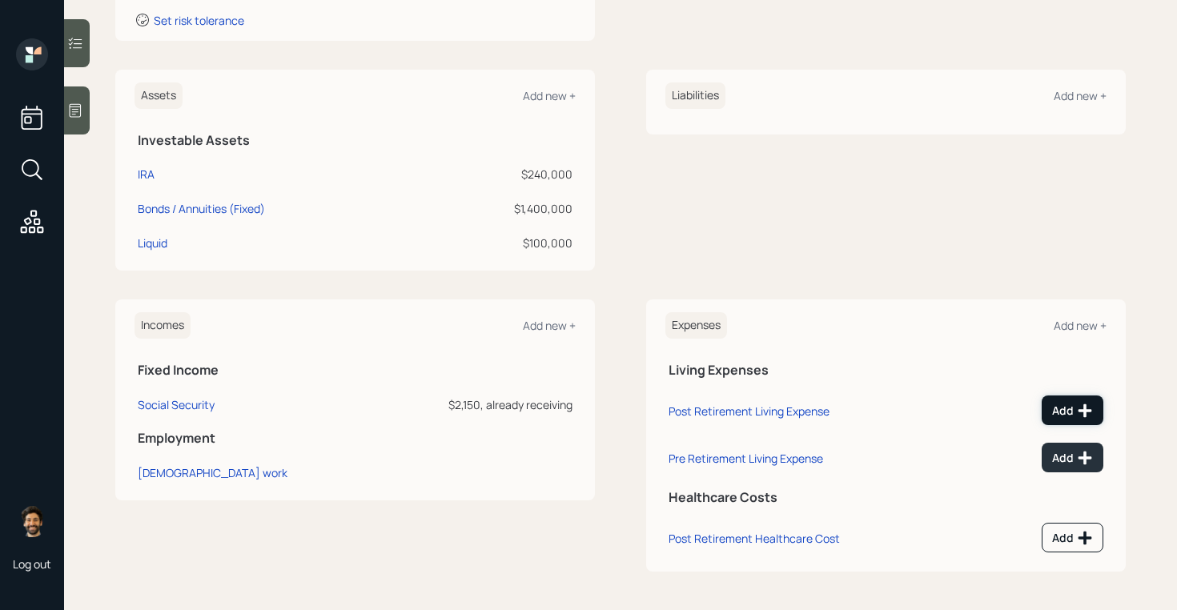
click at [1071, 410] on div "Add" at bounding box center [1072, 411] width 41 height 16
click at [1064, 411] on div "Add" at bounding box center [1072, 411] width 41 height 16
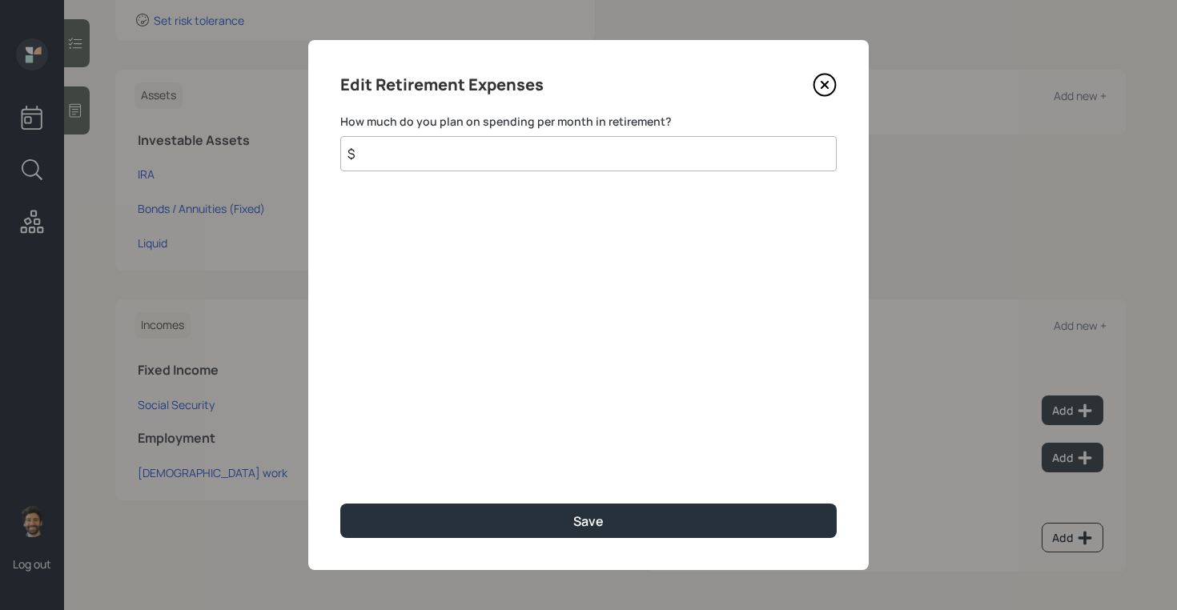
click at [496, 163] on input "$" at bounding box center [588, 153] width 496 height 35
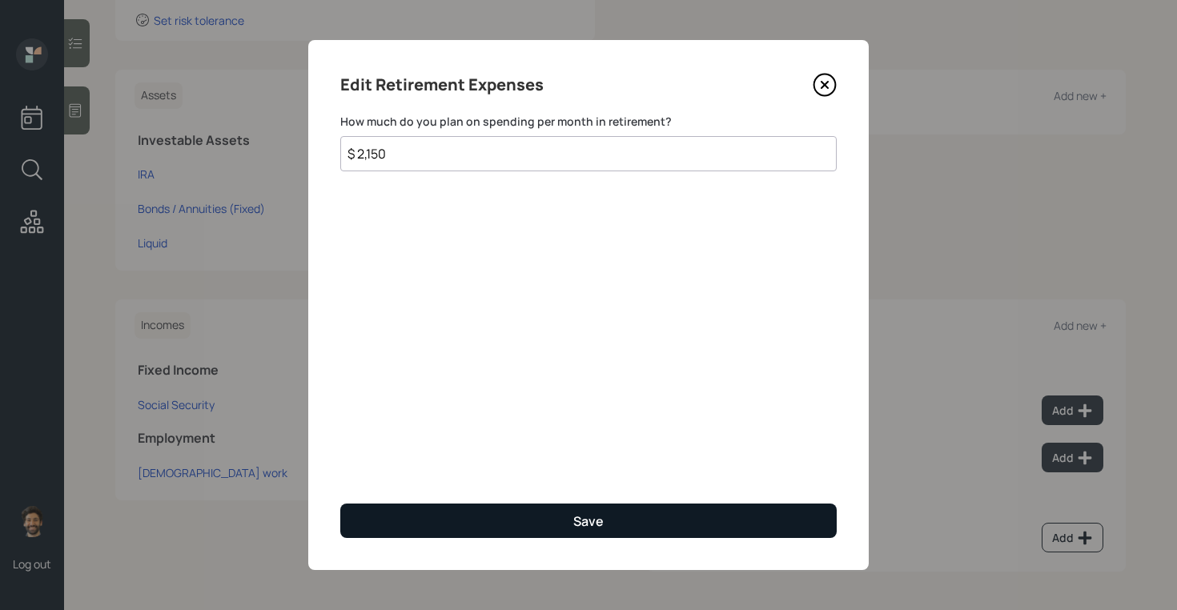
type input "$ 2,150"
click at [456, 530] on button "Save" at bounding box center [588, 521] width 496 height 34
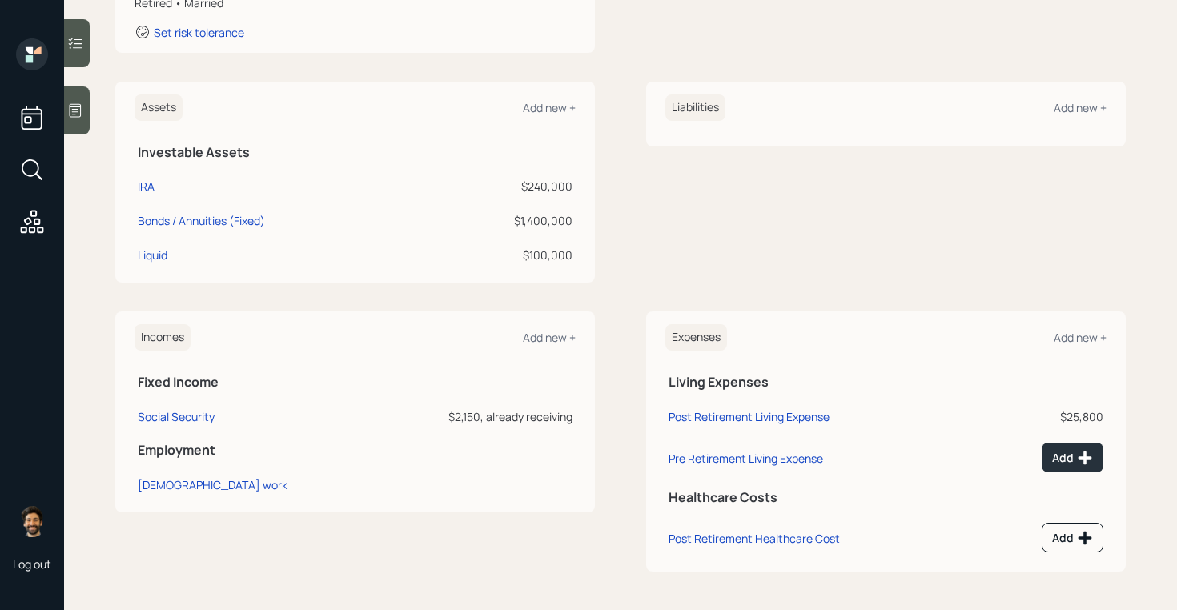
scroll to position [329, 0]
click at [1066, 455] on div "Add" at bounding box center [1072, 458] width 41 height 16
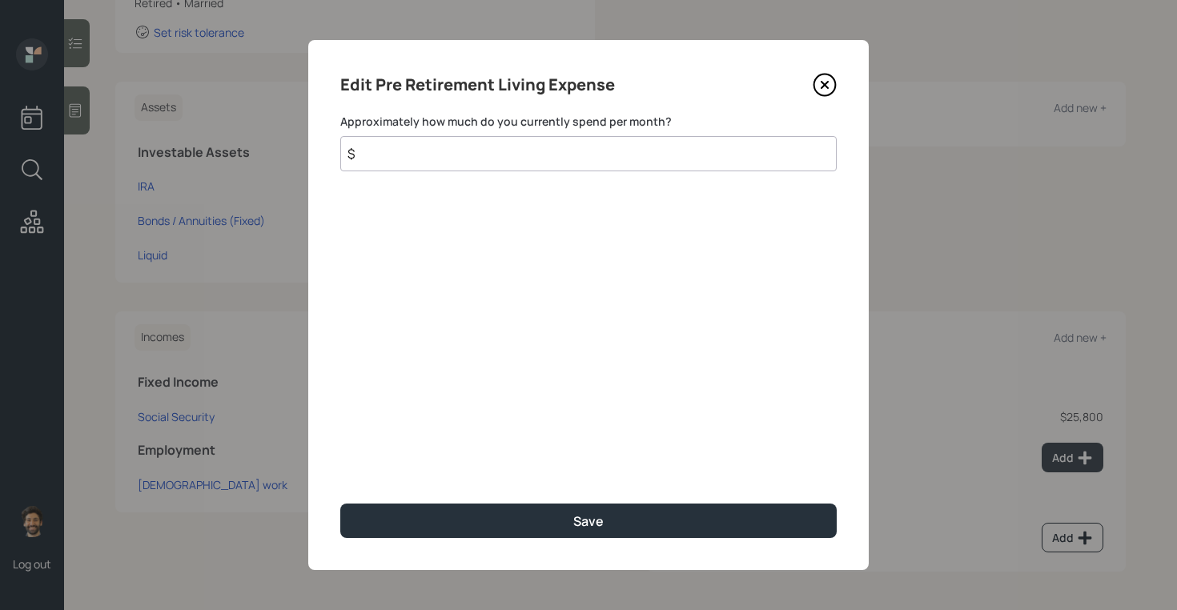
click at [486, 159] on input "$" at bounding box center [588, 153] width 496 height 35
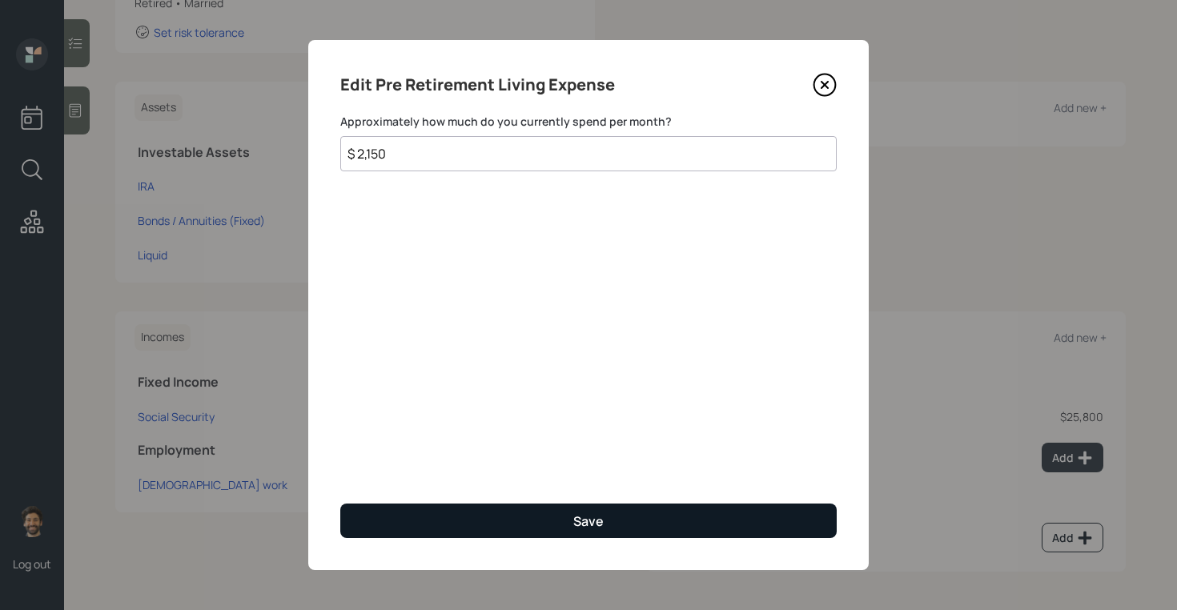
type input "$ 2,150"
click at [479, 521] on button "Save" at bounding box center [588, 521] width 496 height 34
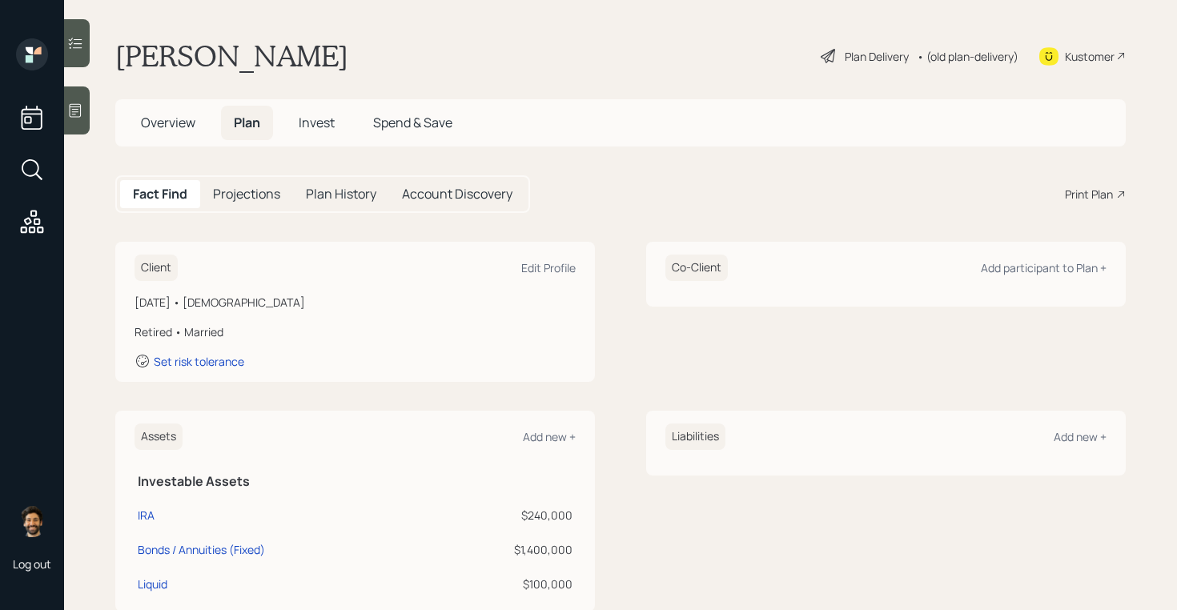
click at [255, 187] on h5 "Projections" at bounding box center [246, 194] width 67 height 15
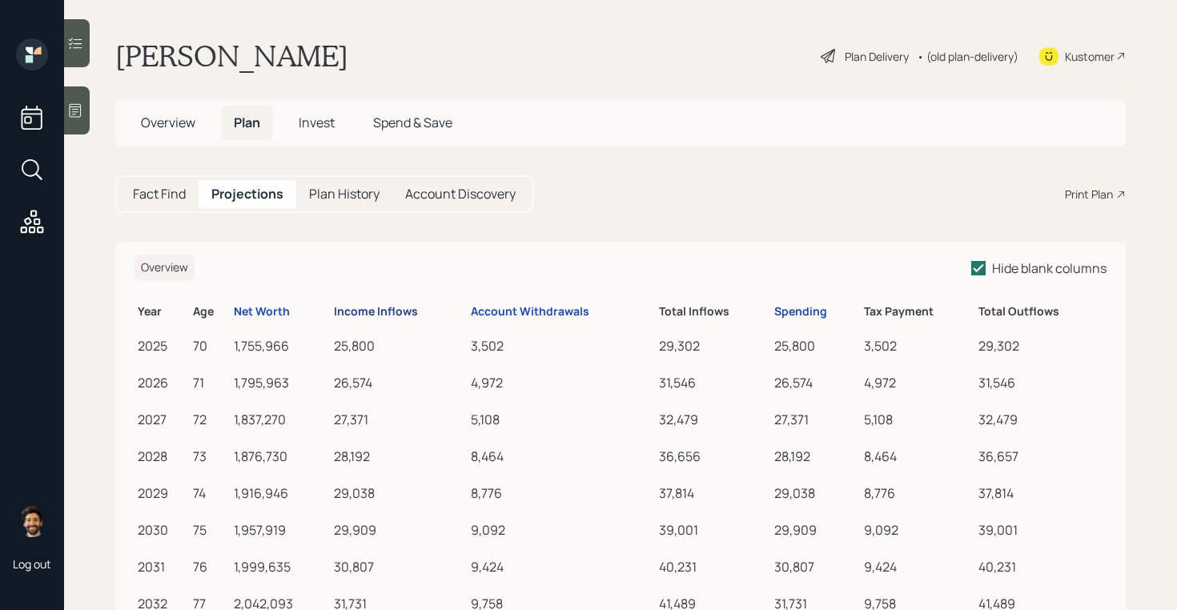
click at [358, 315] on div "Income Inflows" at bounding box center [376, 312] width 84 height 14
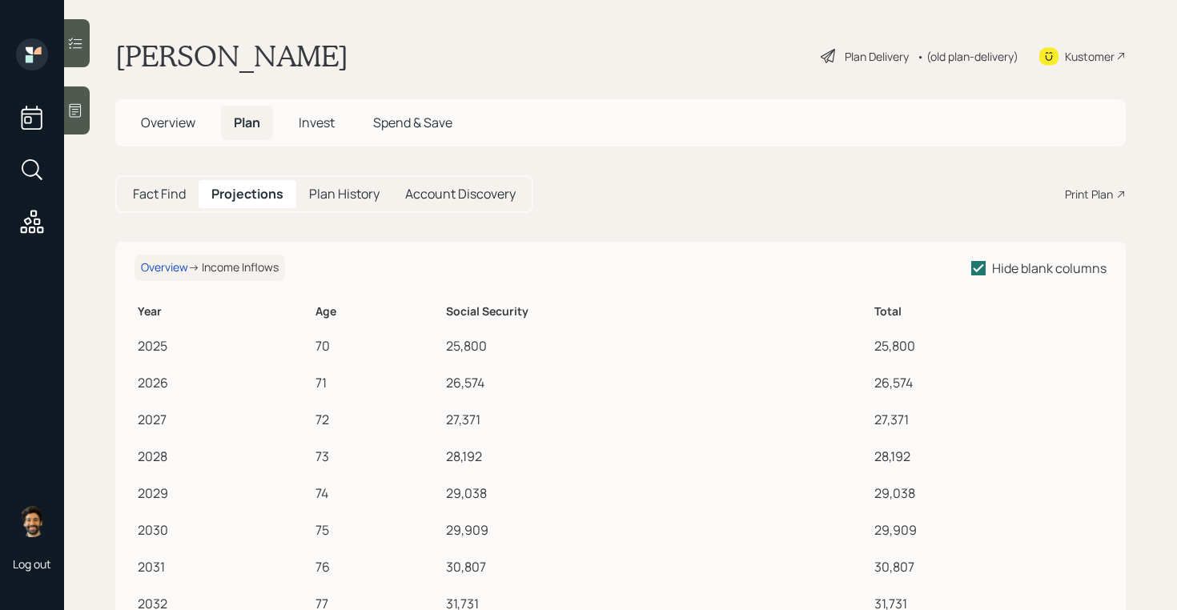
click at [171, 194] on h5 "Fact Find" at bounding box center [159, 194] width 53 height 15
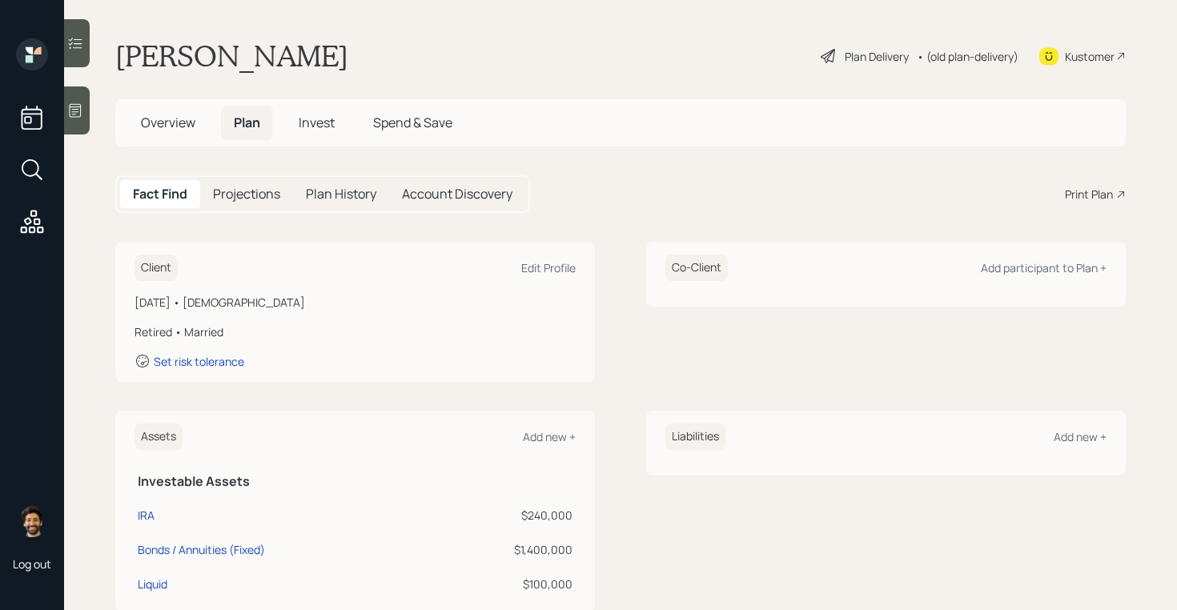
scroll to position [317, 0]
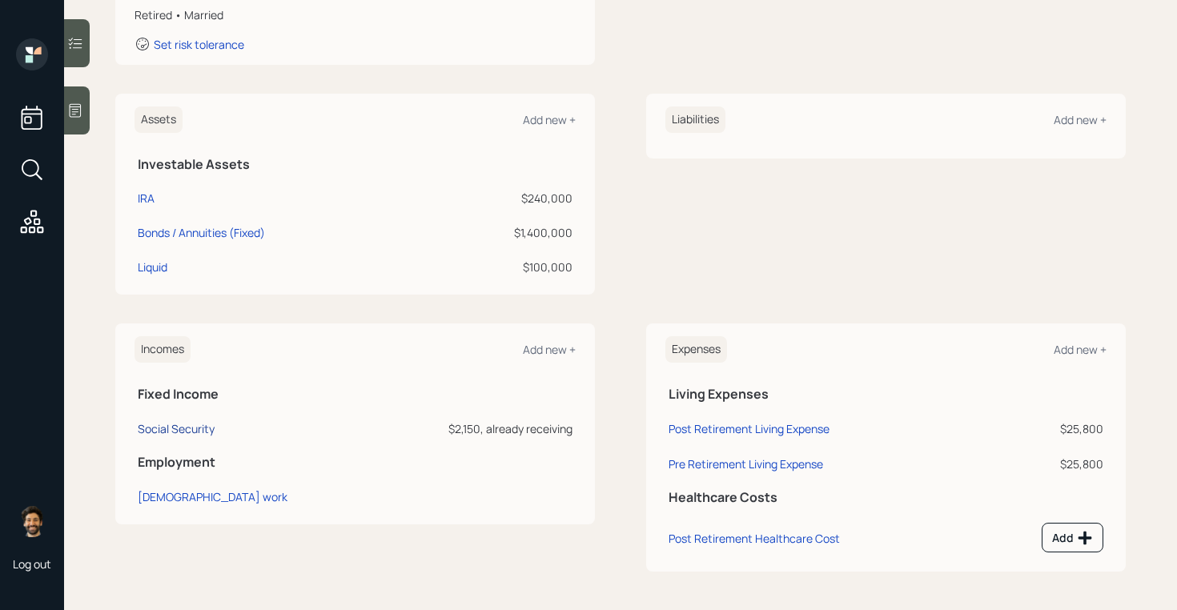
click at [176, 432] on div "Social Security" at bounding box center [176, 428] width 77 height 15
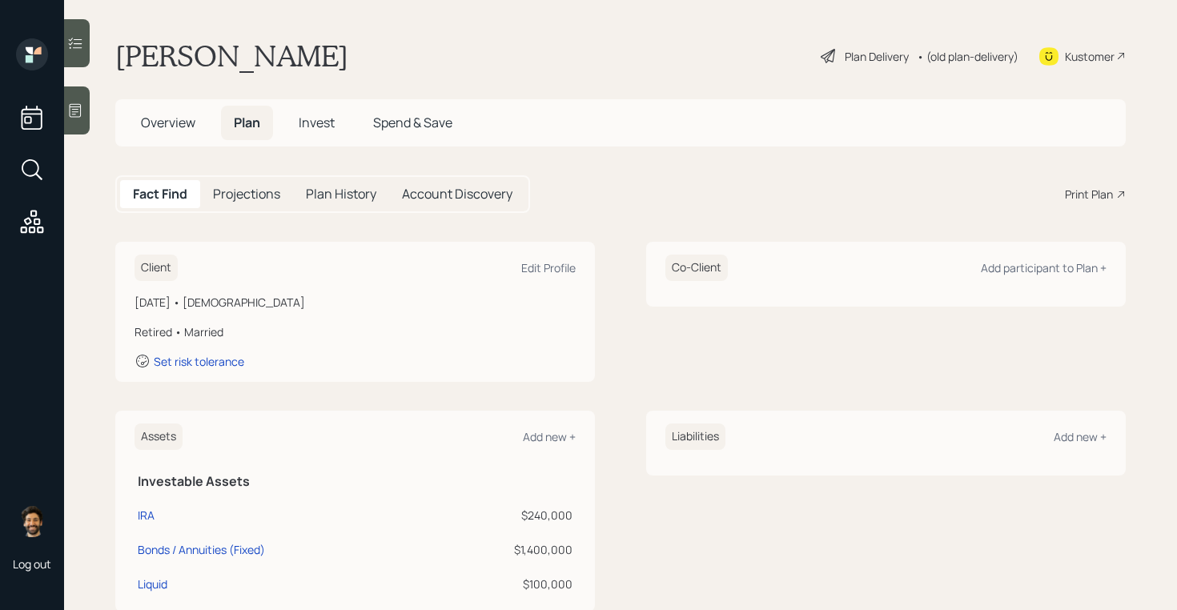
click at [246, 187] on h5 "Projections" at bounding box center [246, 194] width 67 height 15
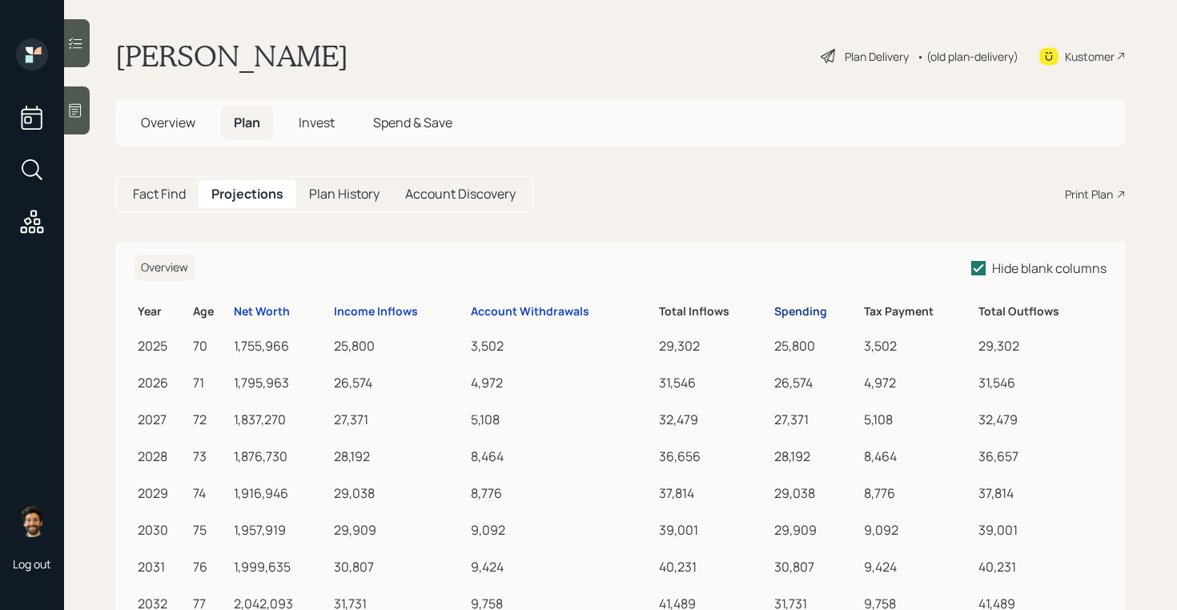
click at [796, 305] on div "Spending" at bounding box center [800, 312] width 53 height 14
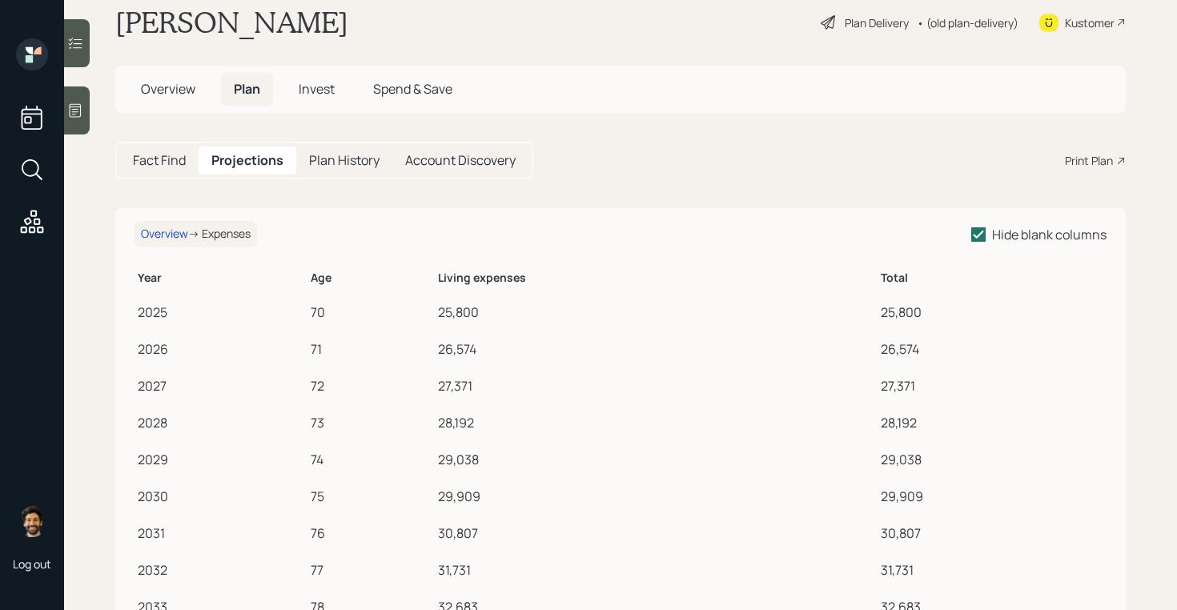
scroll to position [38, 0]
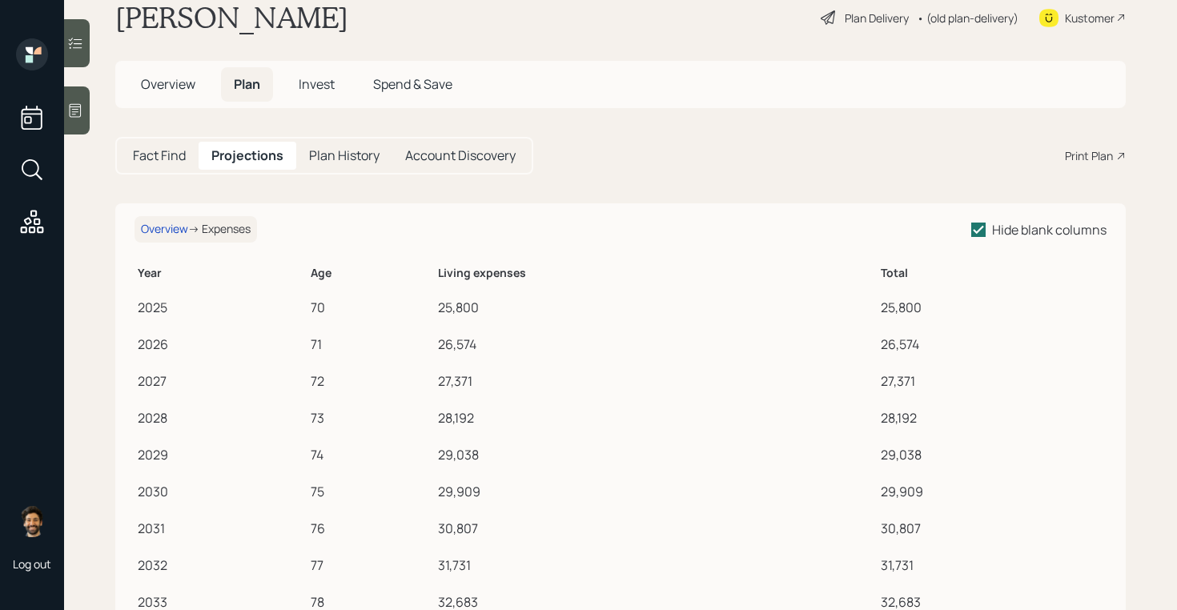
click at [183, 159] on h5 "Fact Find" at bounding box center [159, 155] width 53 height 15
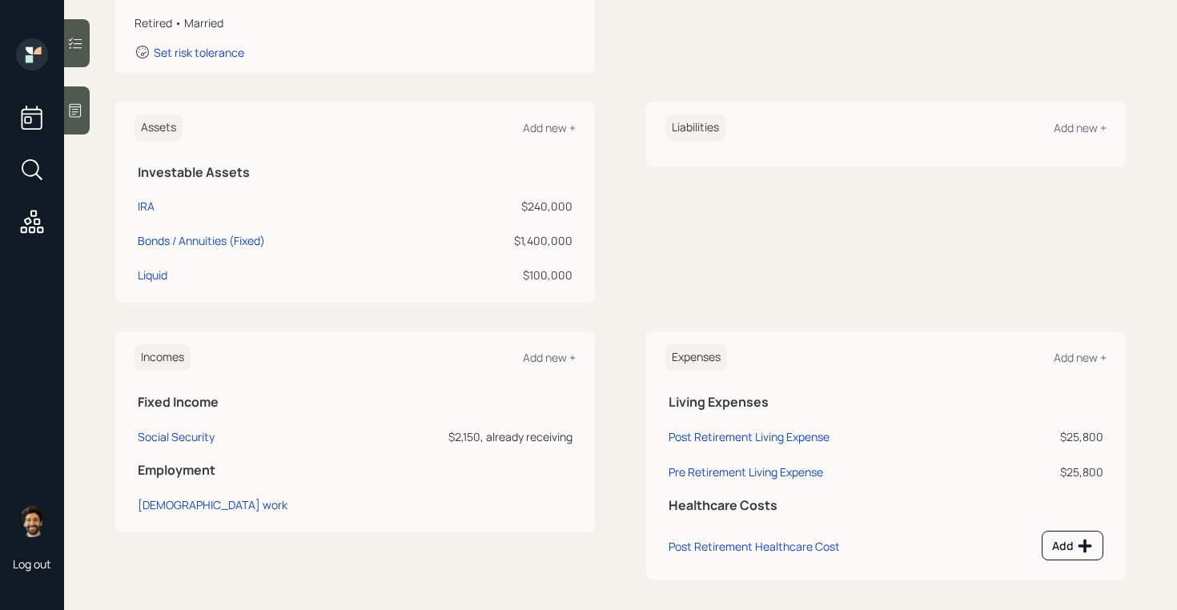
scroll to position [317, 0]
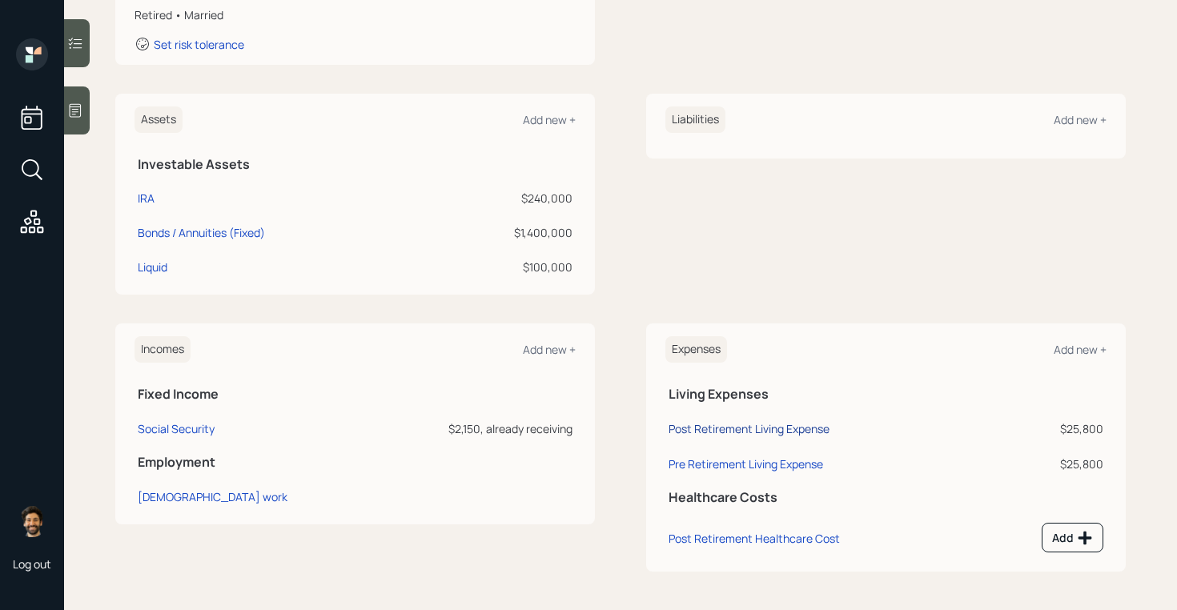
click at [701, 428] on div "Post Retirement Living Expense" at bounding box center [749, 428] width 161 height 15
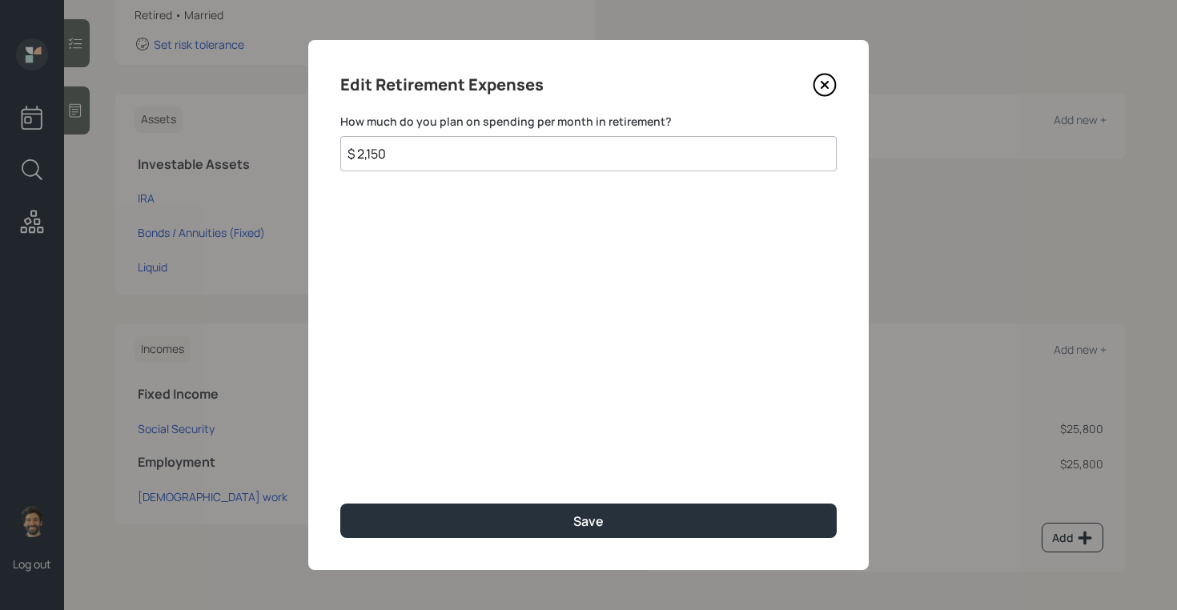
click at [507, 159] on input "$ 2,150" at bounding box center [588, 153] width 496 height 35
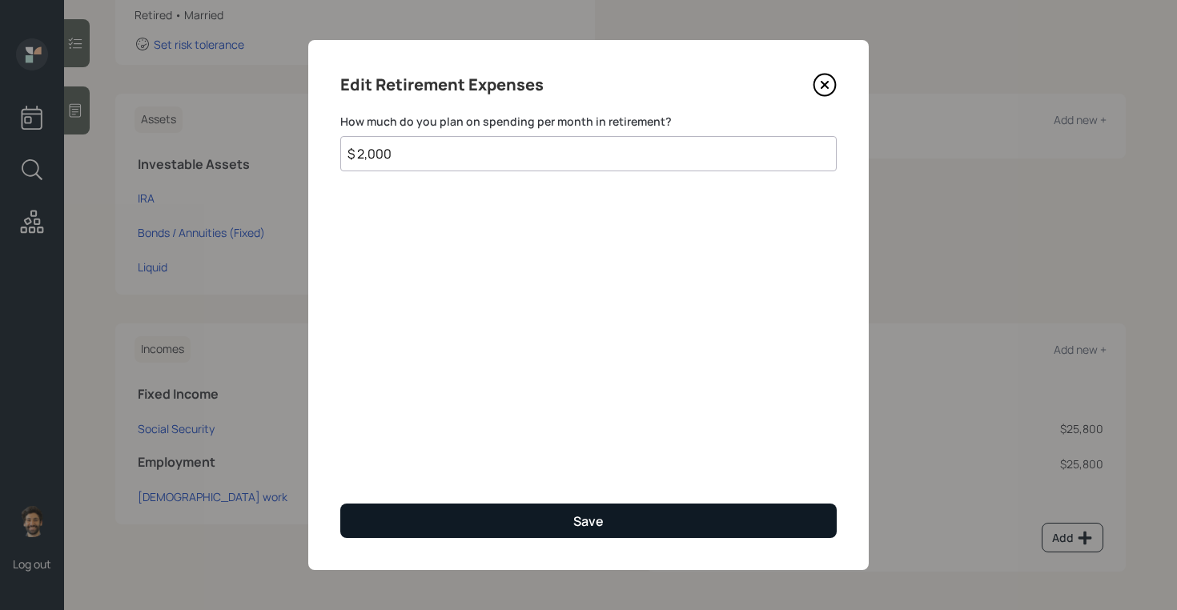
type input "$ 2,000"
click at [463, 521] on button "Save" at bounding box center [588, 521] width 496 height 34
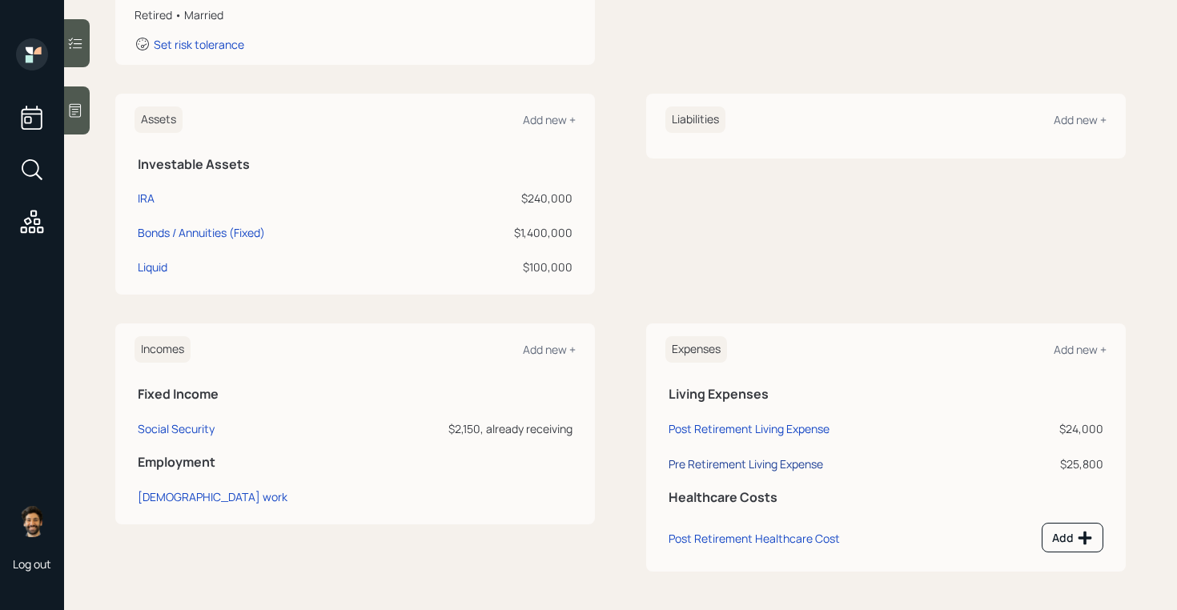
click at [707, 463] on div "Pre Retirement Living Expense" at bounding box center [746, 463] width 155 height 15
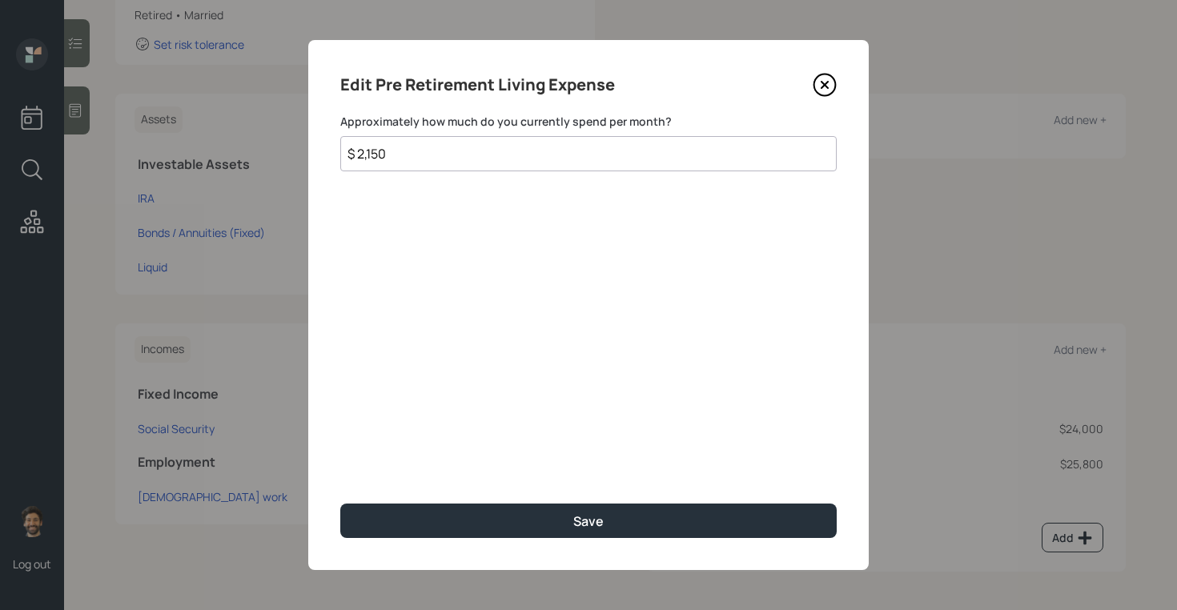
click at [411, 161] on input "$ 2,150" at bounding box center [588, 153] width 496 height 35
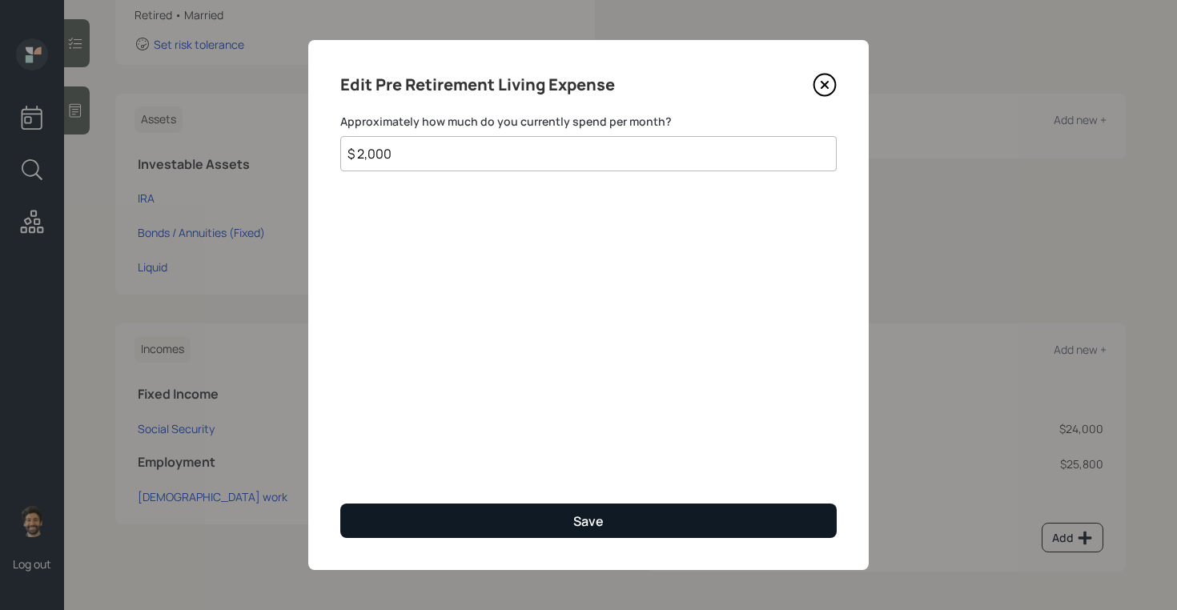
type input "$ 2,000"
click at [488, 524] on button "Save" at bounding box center [588, 521] width 496 height 34
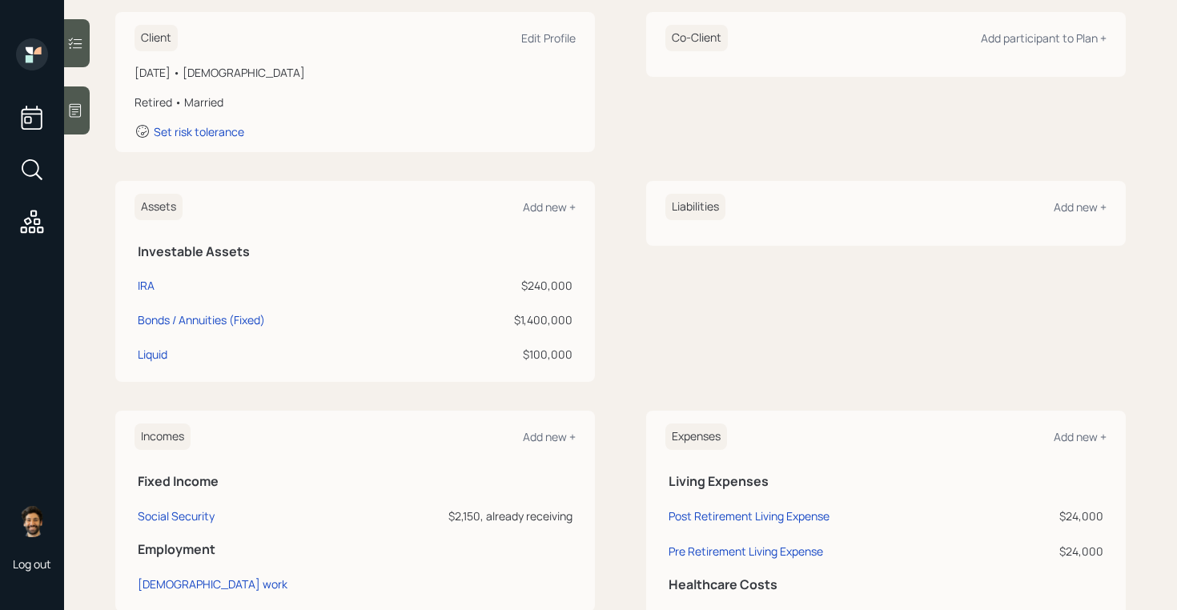
scroll to position [229, 0]
drag, startPoint x: 576, startPoint y: 319, endPoint x: 514, endPoint y: 319, distance: 61.7
click at [514, 319] on div "Assets Add new + Investable Assets IRA $240,000 Bonds / Annuities (Fixed) $1,40…" at bounding box center [355, 282] width 480 height 201
click at [514, 319] on div "$1,400,000" at bounding box center [504, 320] width 138 height 17
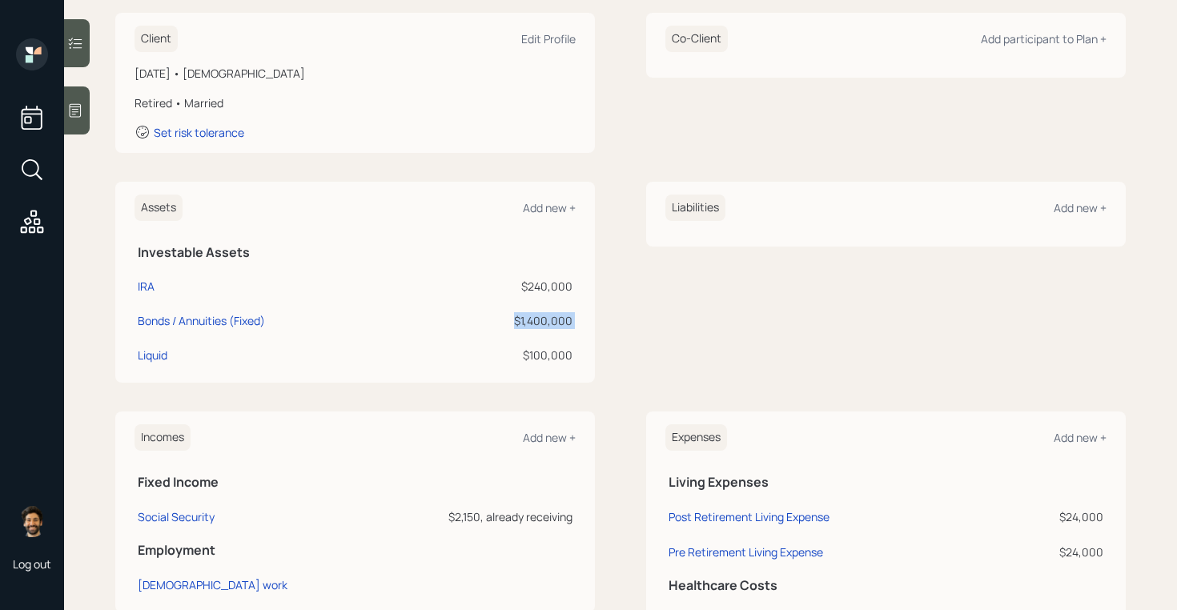
click at [514, 319] on div "$1,400,000" at bounding box center [504, 320] width 138 height 17
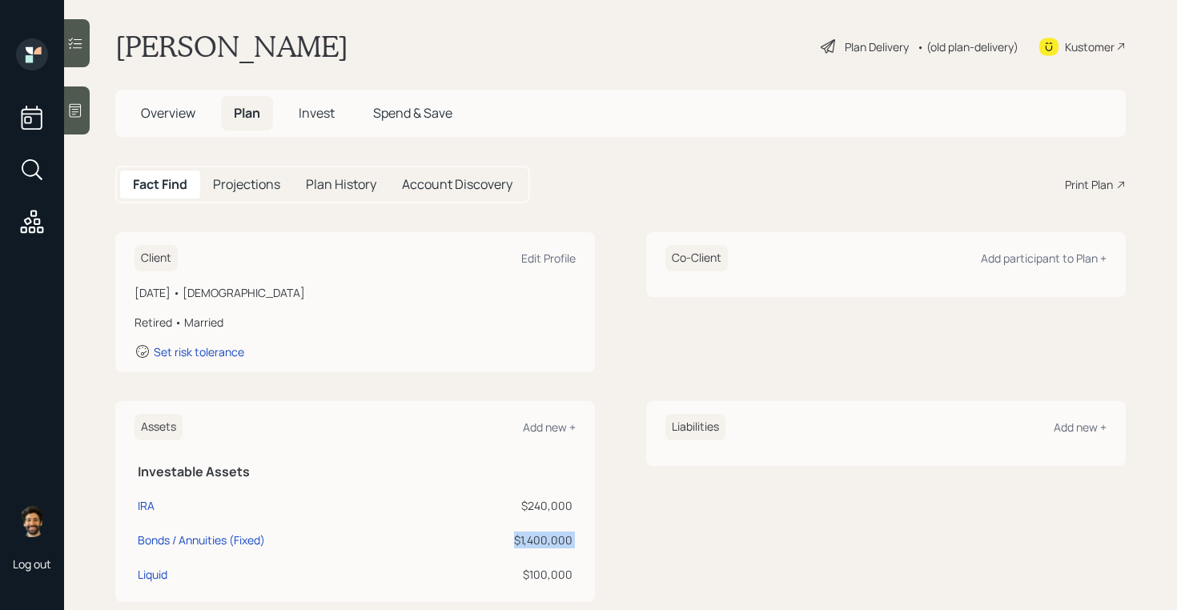
scroll to position [0, 0]
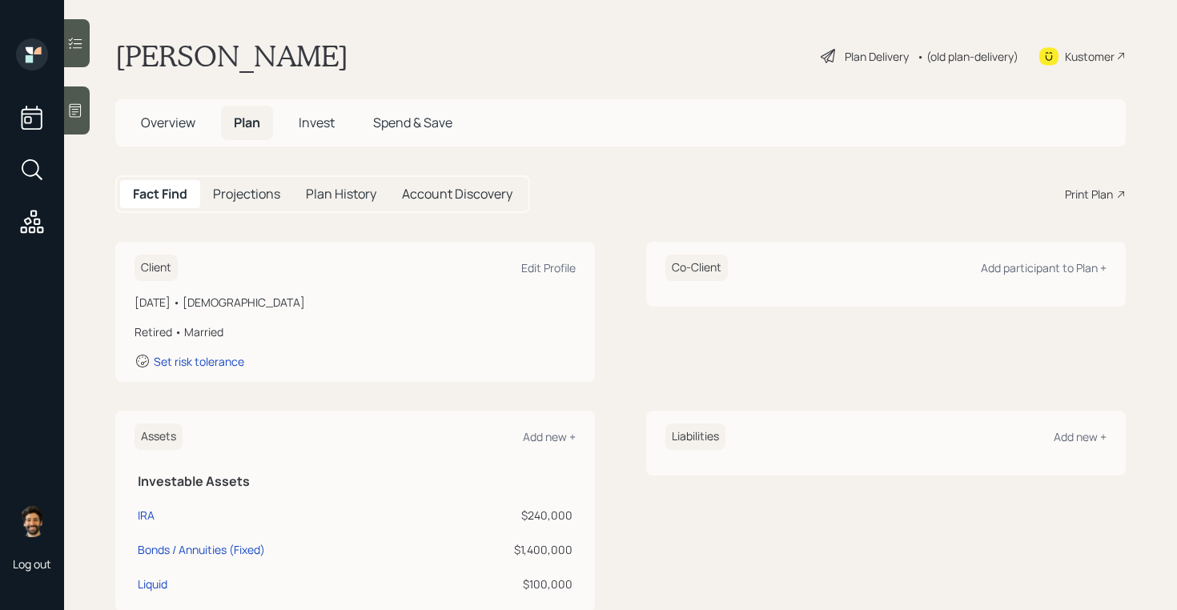
click at [187, 119] on span "Overview" at bounding box center [168, 123] width 54 height 18
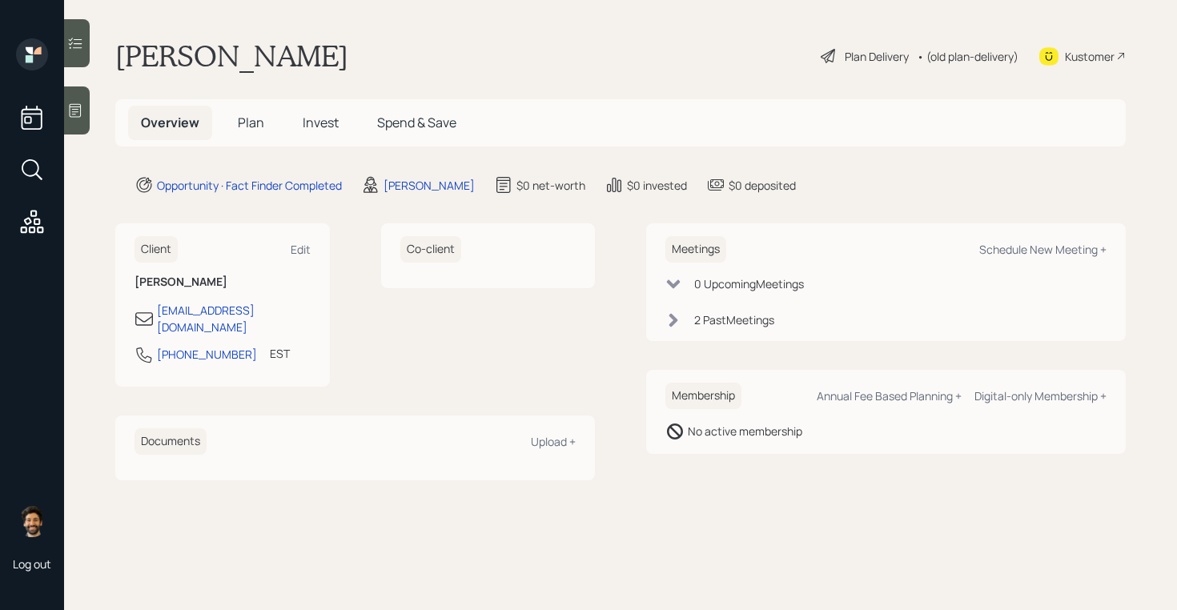
click at [263, 129] on h5 "Plan" at bounding box center [251, 123] width 52 height 34
